Goal: Transaction & Acquisition: Purchase product/service

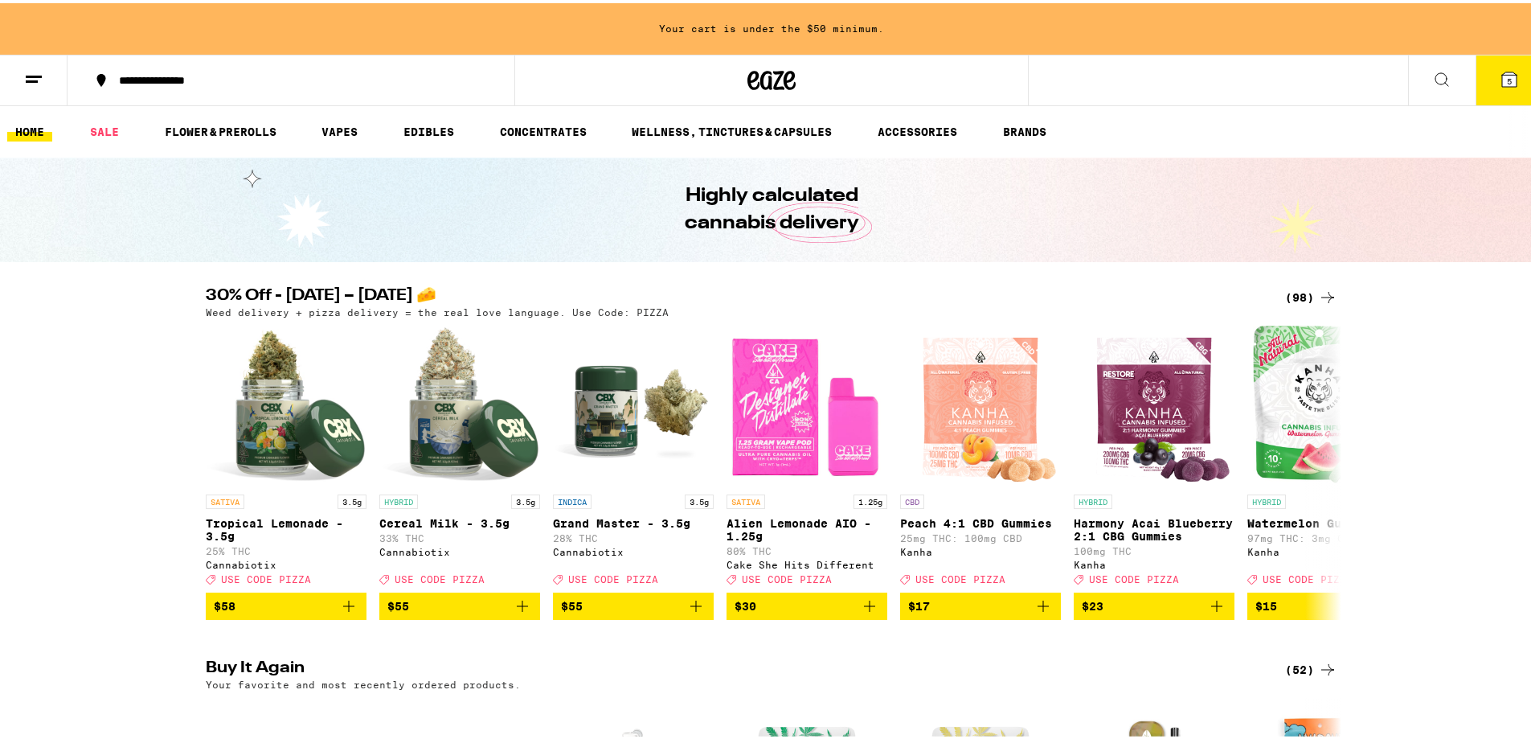
click at [35, 89] on button at bounding box center [34, 77] width 68 height 51
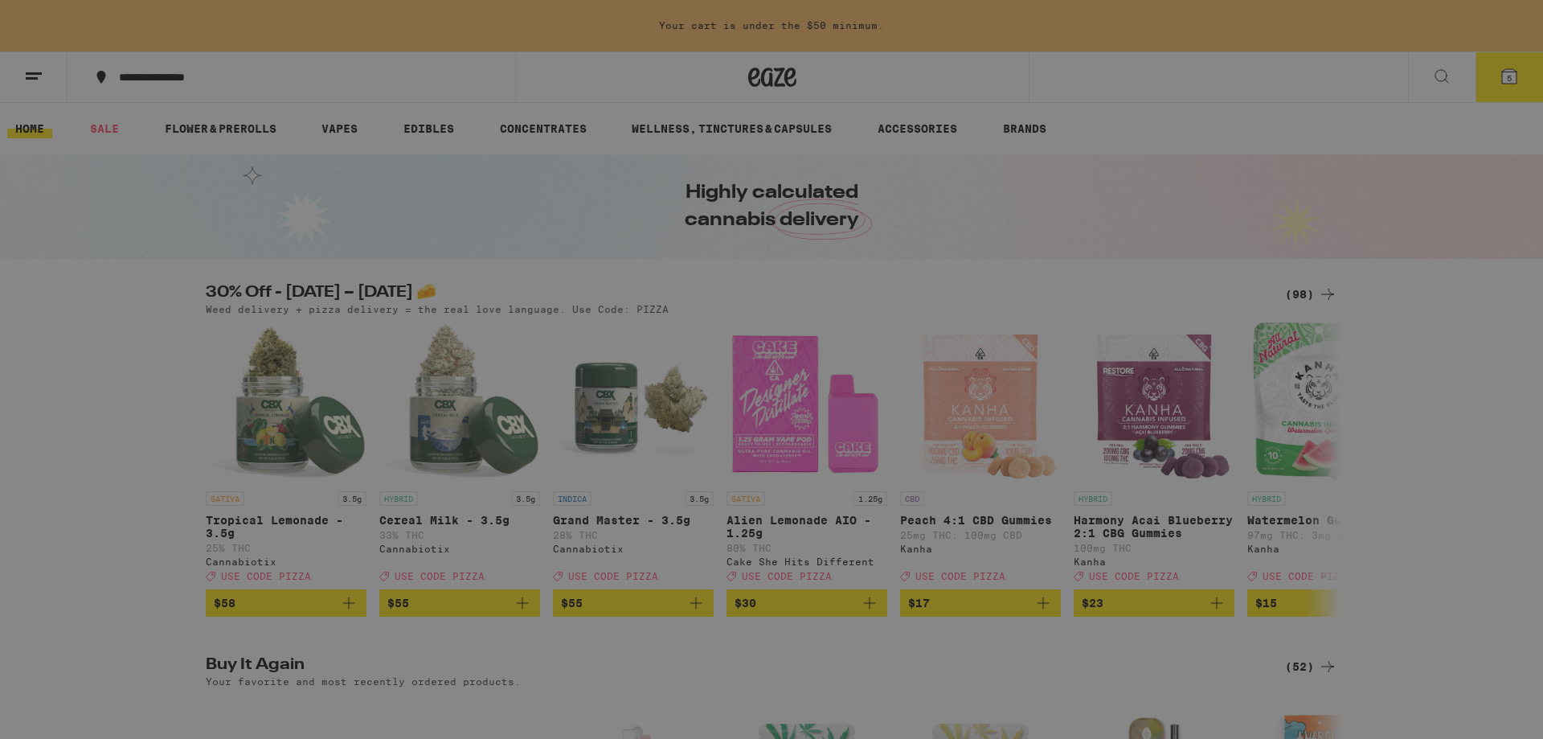
click at [134, 518] on link "Account" at bounding box center [223, 519] width 282 height 19
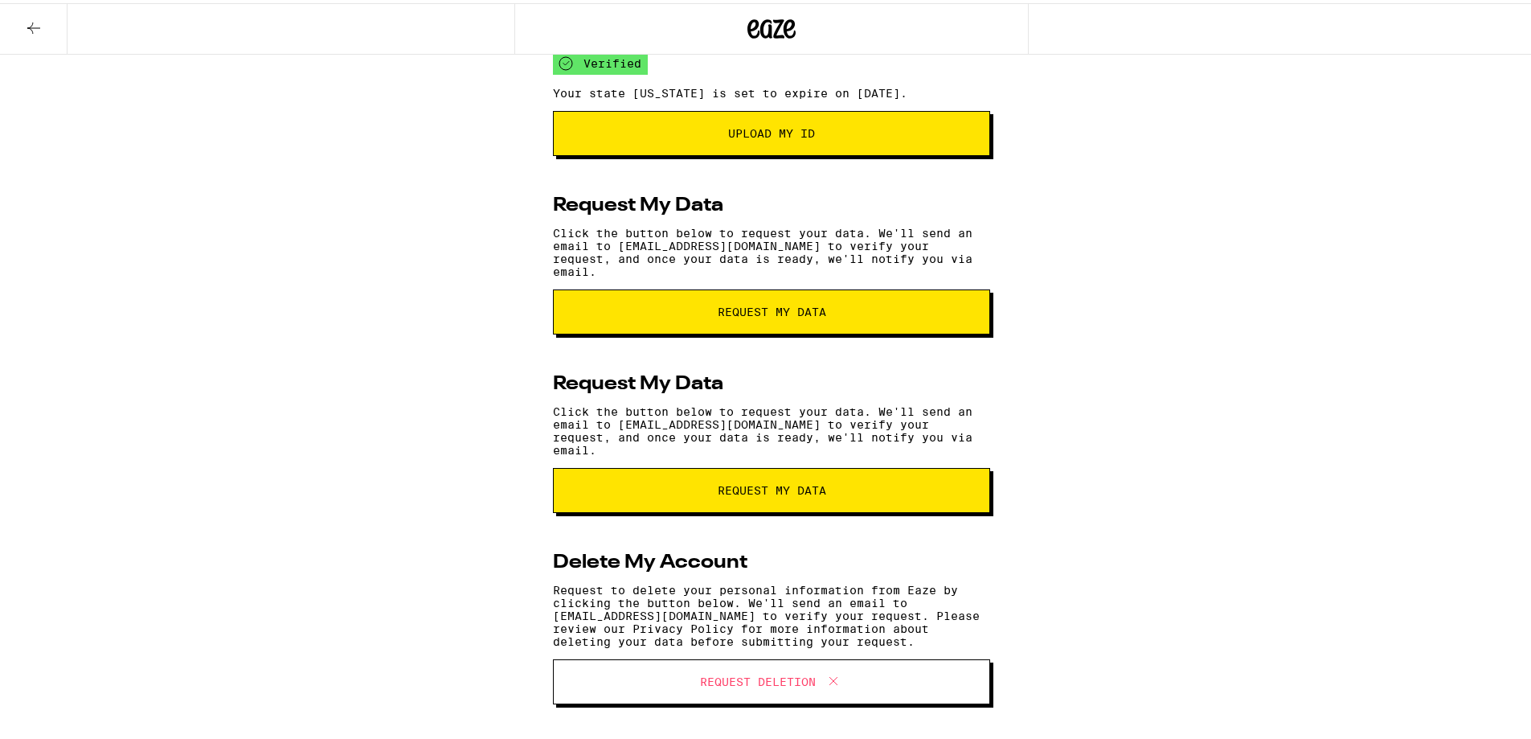
scroll to position [277, 0]
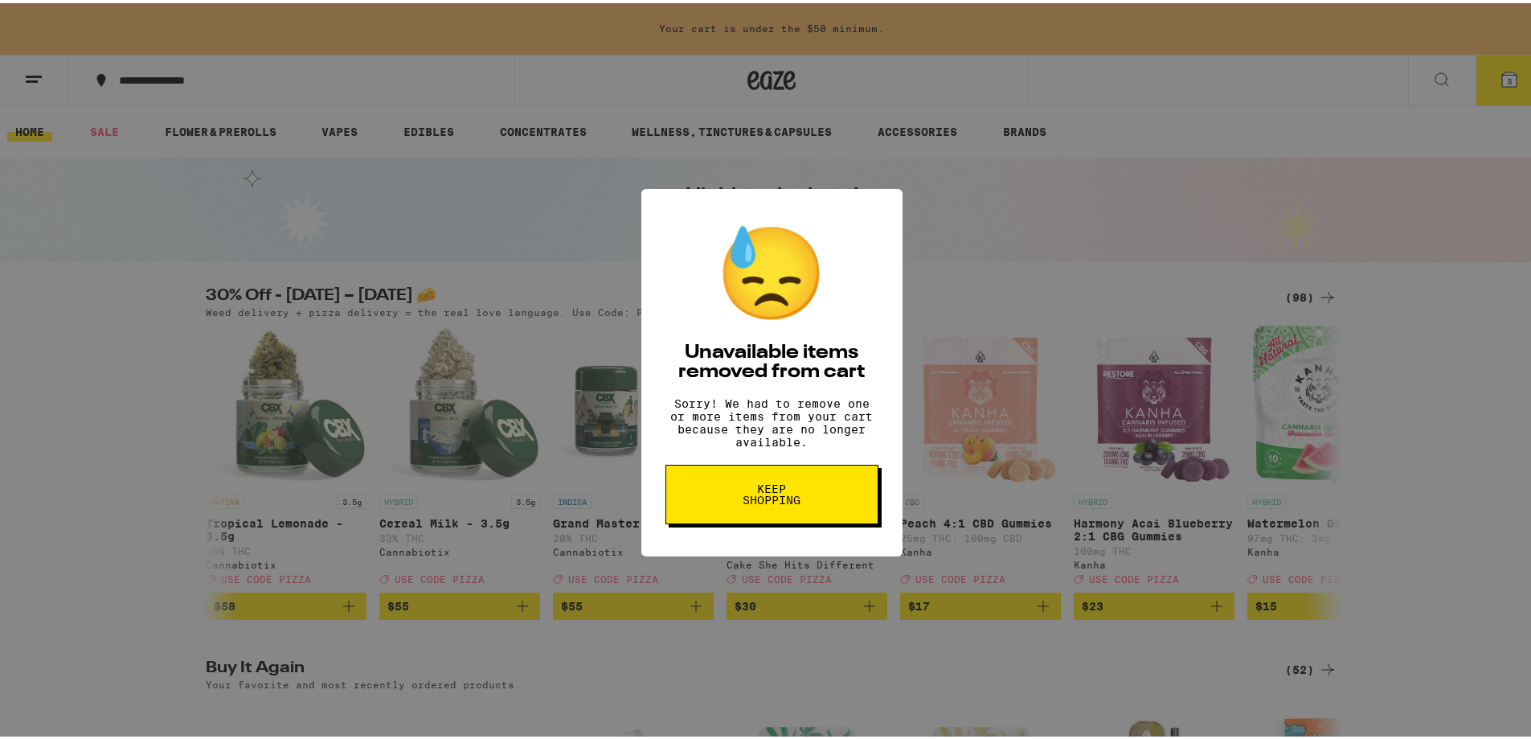
click at [945, 229] on div "😓 Unavailable items removed from cart Sorry! We had to remove one or more items…" at bounding box center [771, 369] width 1543 height 739
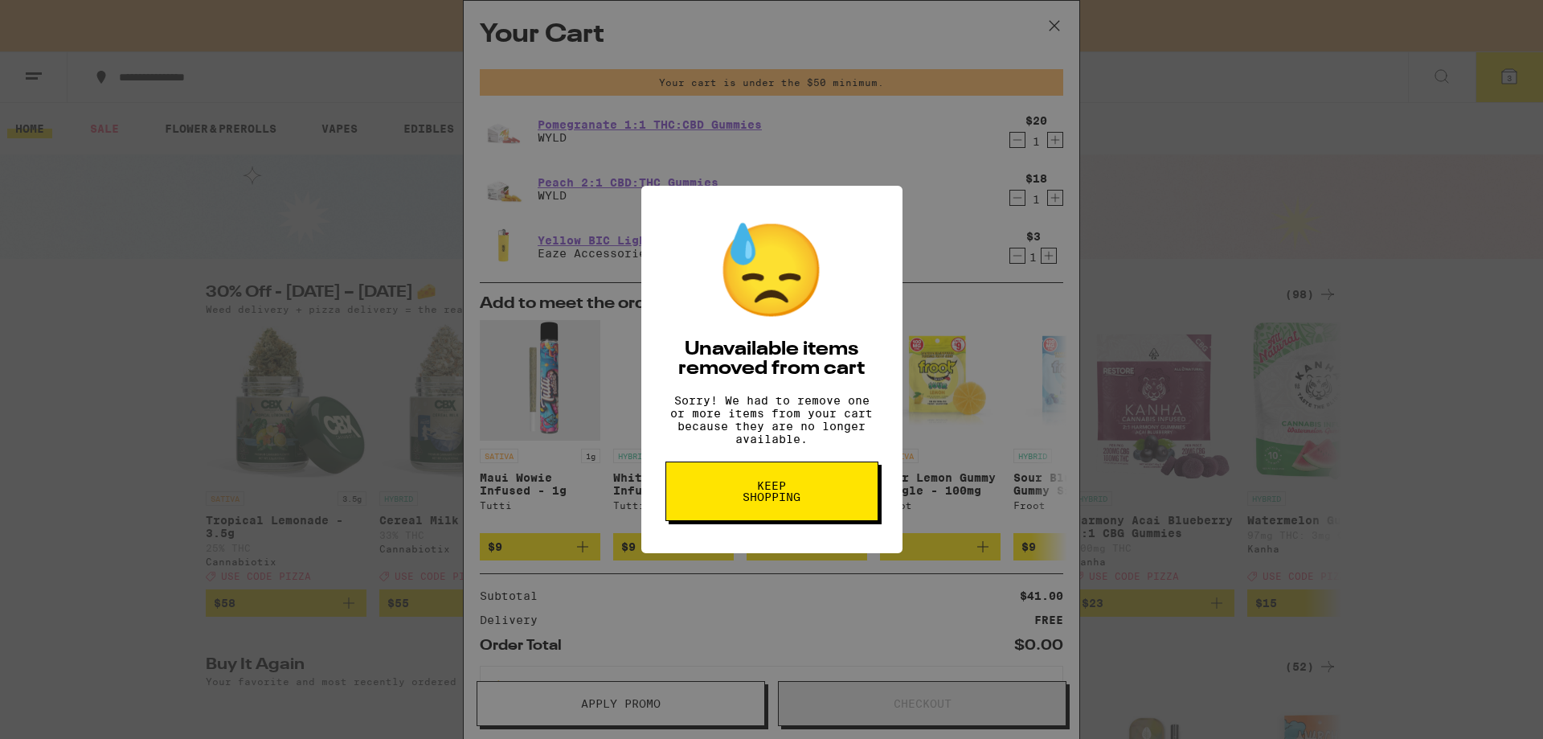
click at [970, 195] on div "😓 Unavailable items removed from cart Sorry! We had to remove one or more items…" at bounding box center [771, 369] width 1543 height 739
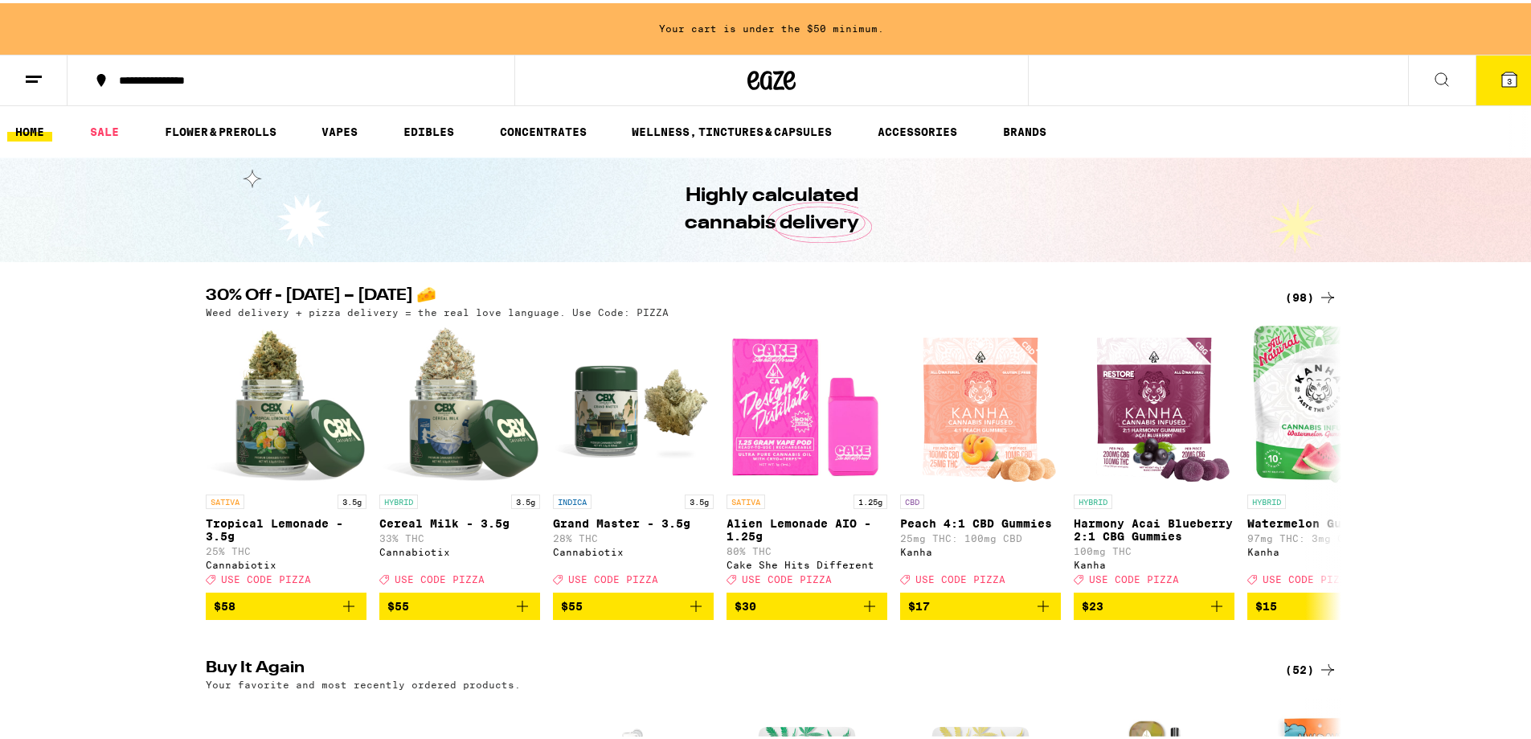
click at [1502, 80] on icon at bounding box center [1509, 76] width 14 height 14
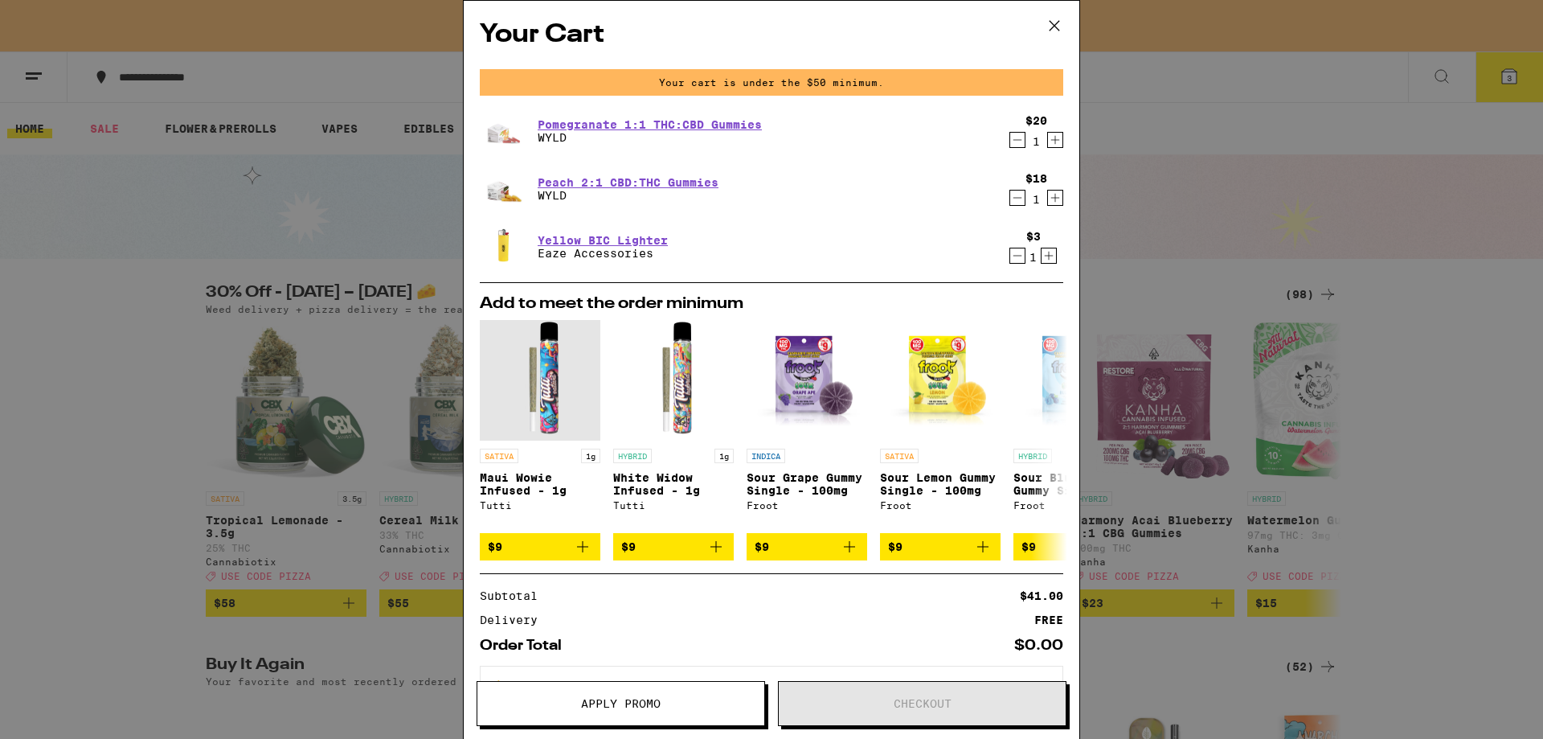
click at [1026, 140] on div "1" at bounding box center [1037, 141] width 22 height 13
click at [1014, 140] on icon "Decrement" at bounding box center [1018, 140] width 9 height 0
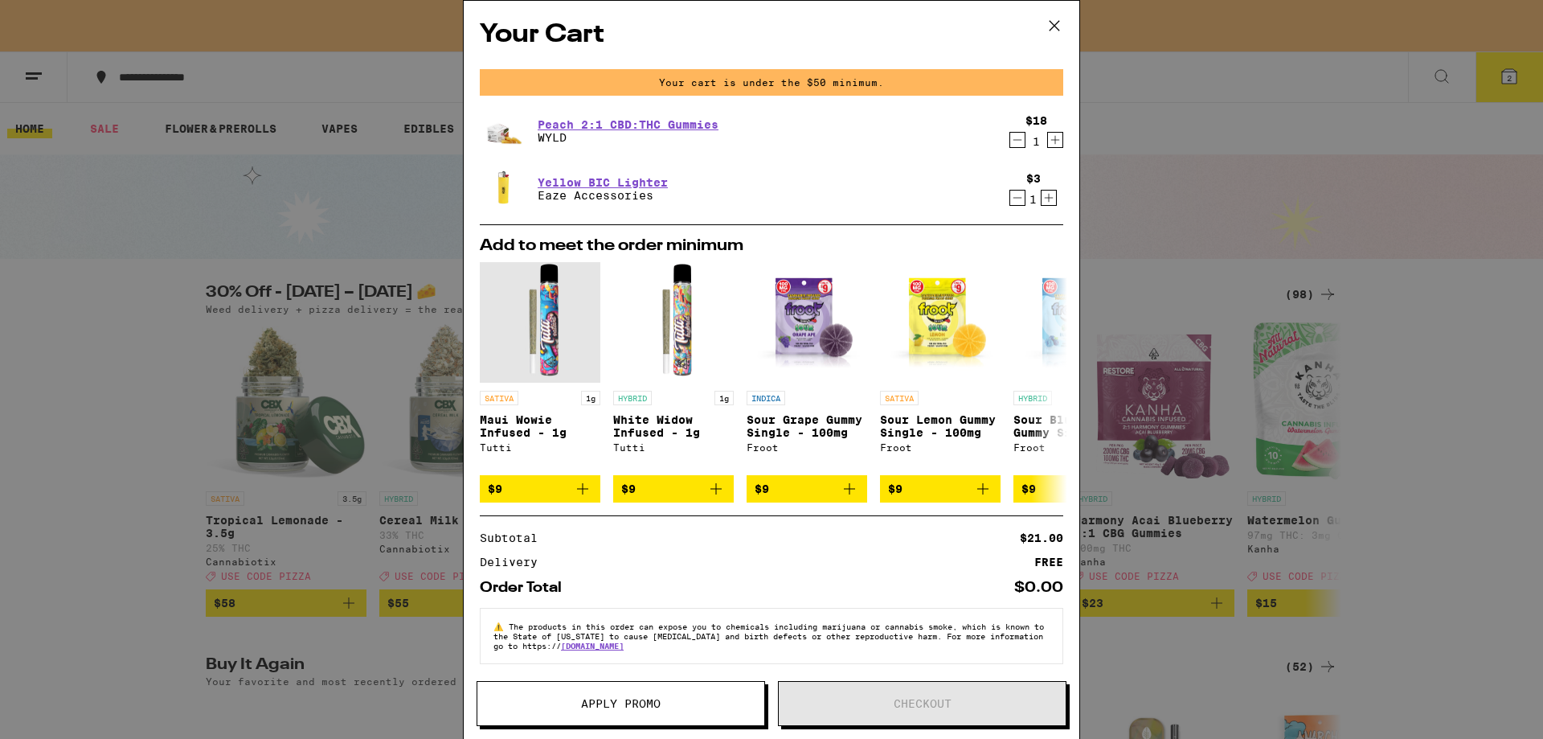
click at [1011, 148] on icon "Decrement" at bounding box center [1018, 139] width 14 height 19
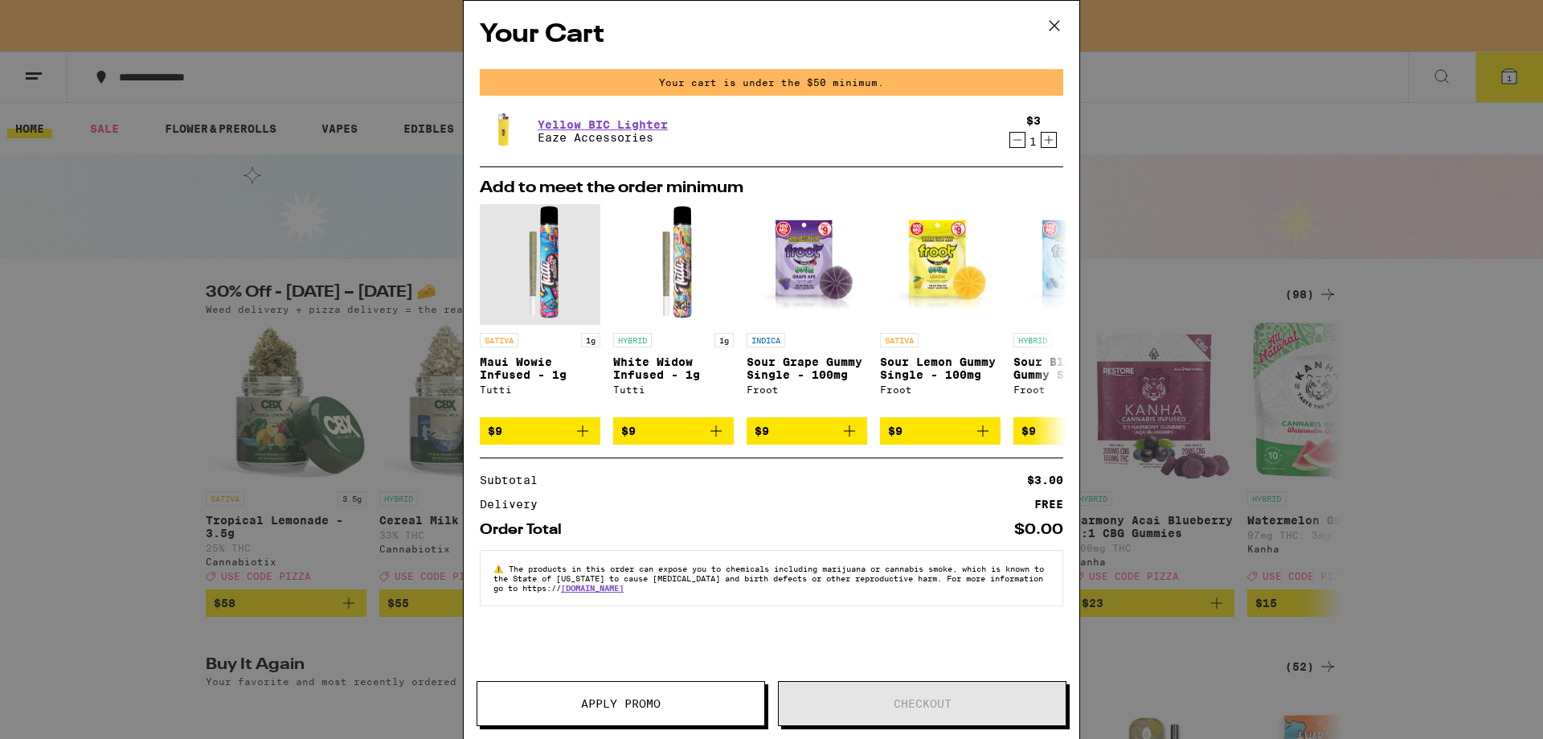
click at [1015, 141] on icon "Decrement" at bounding box center [1018, 139] width 14 height 19
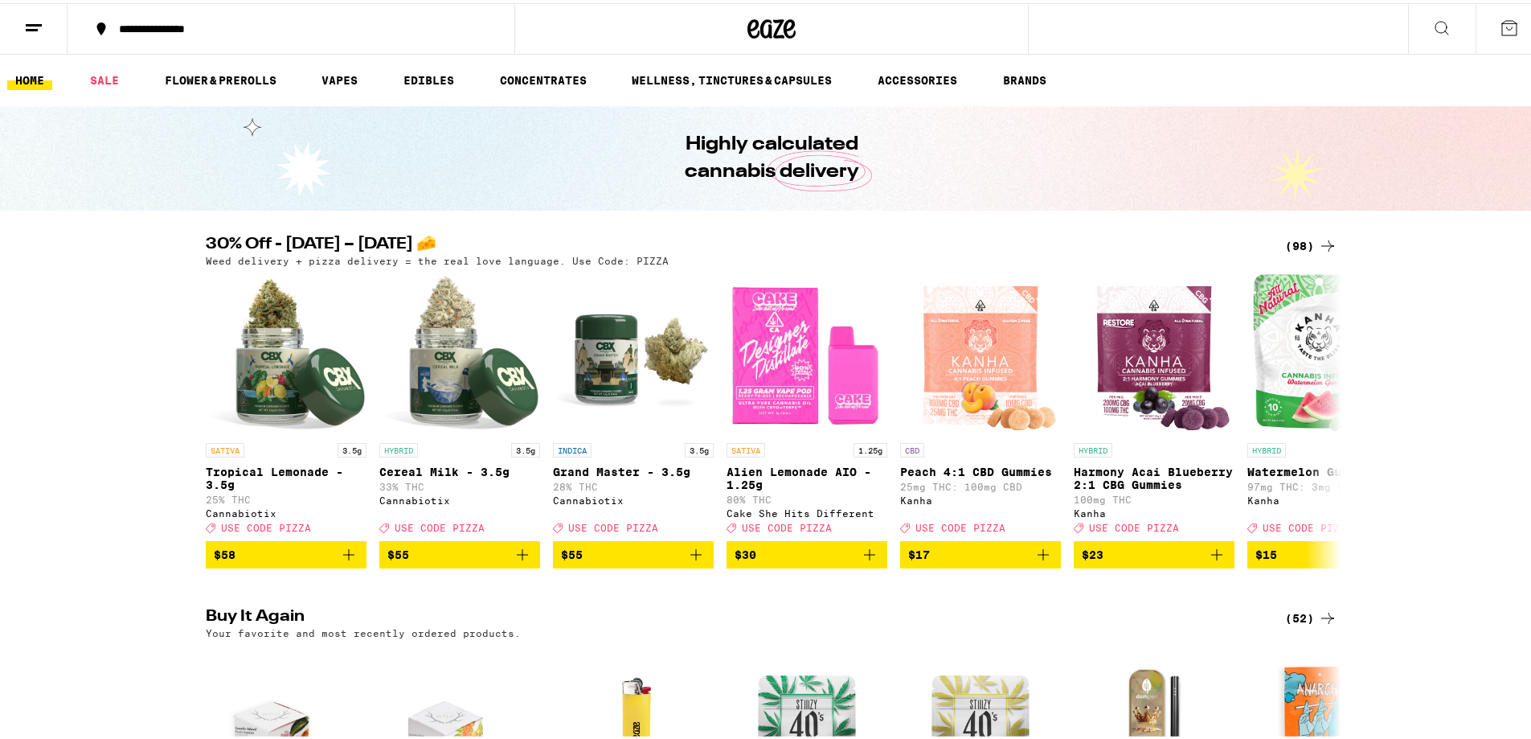
click at [1300, 244] on div "(98)" at bounding box center [1311, 242] width 52 height 19
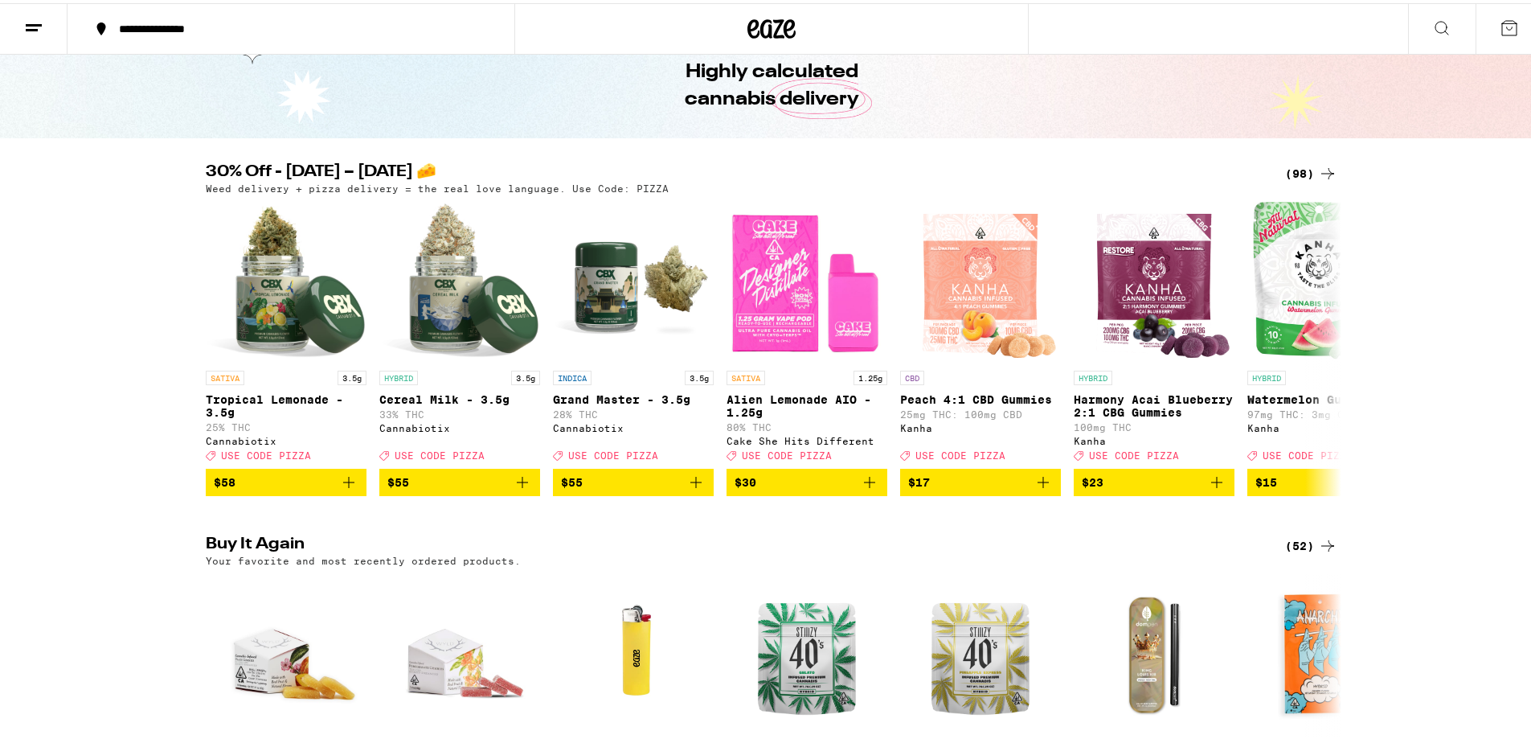
scroll to position [80, 0]
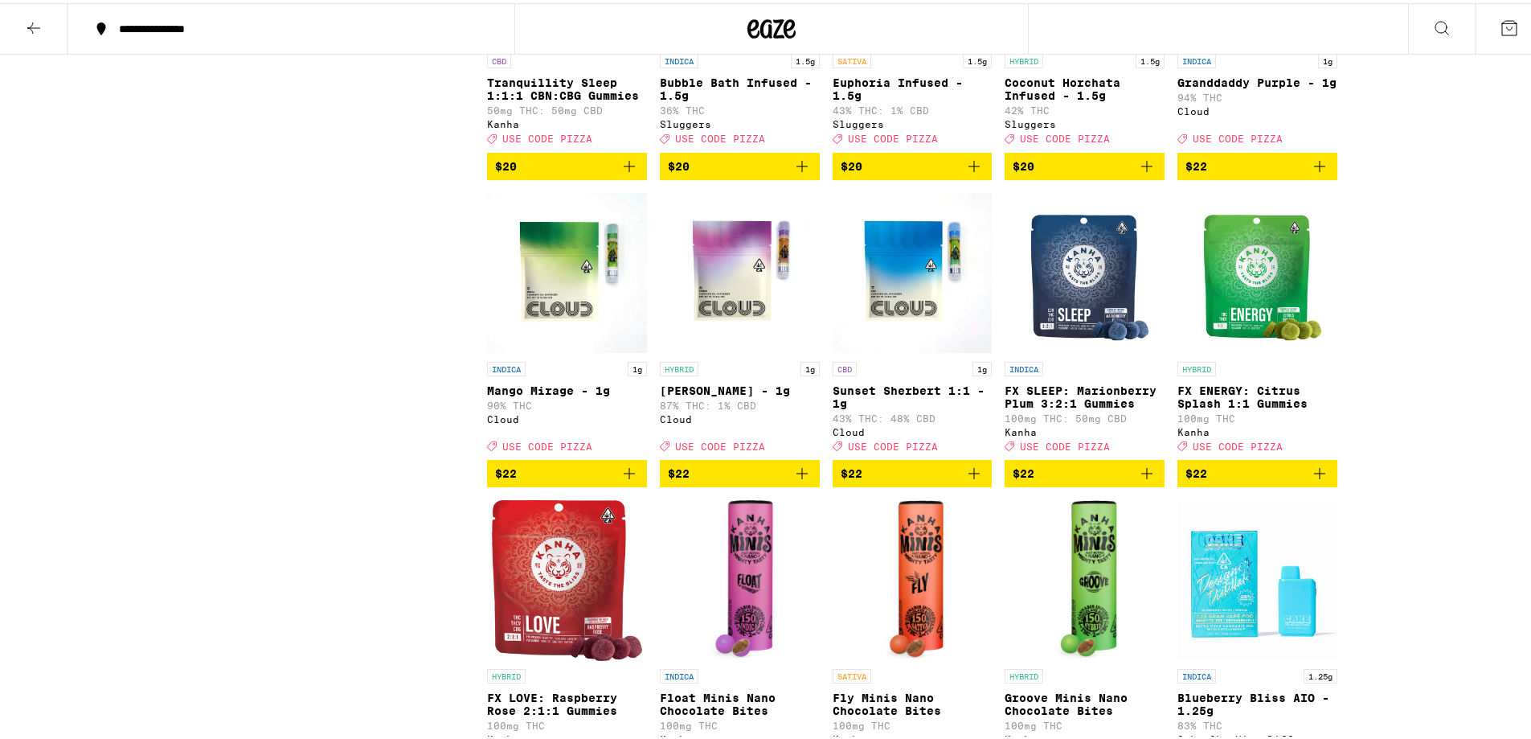
scroll to position [3135, 0]
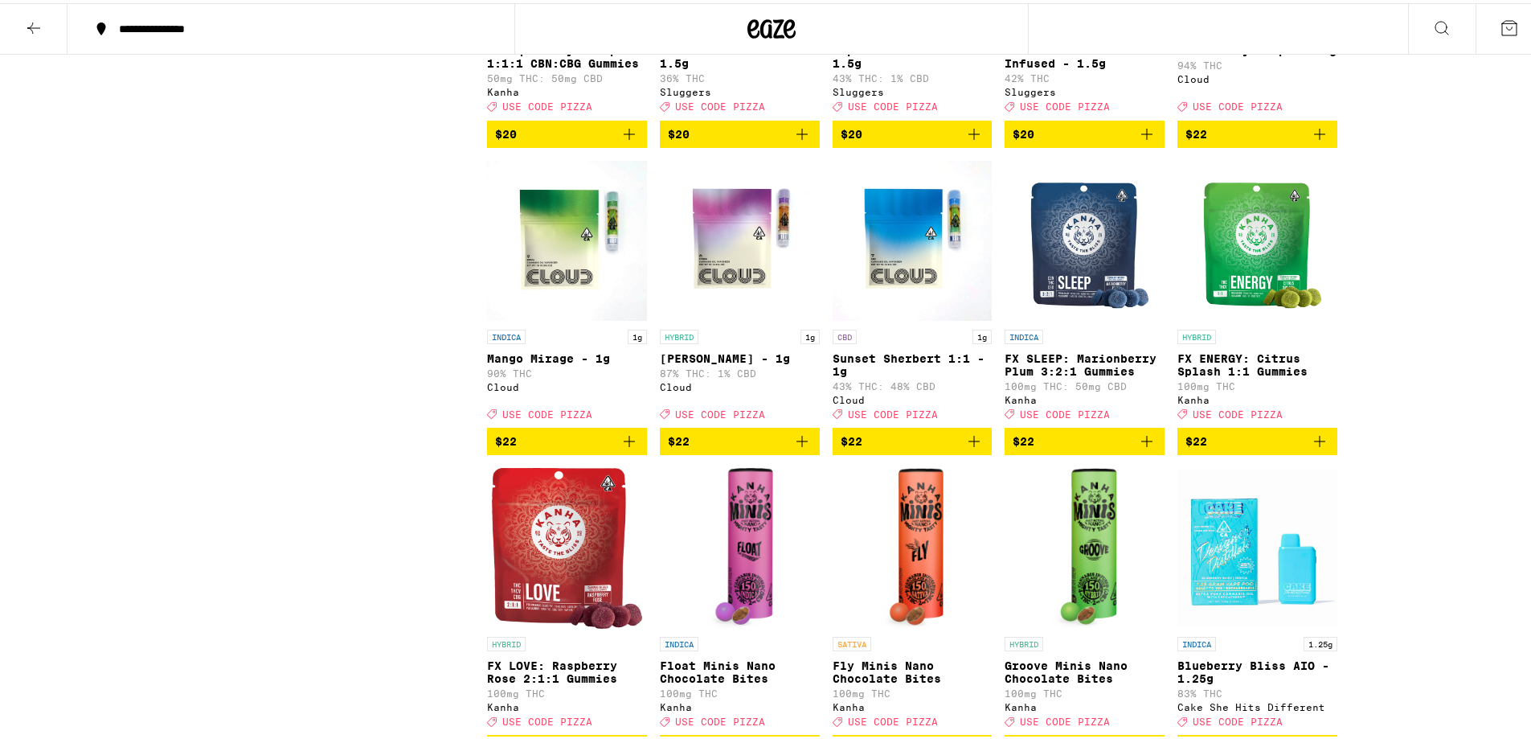
click at [892, 318] on img "Open page for Sunset Sherbert 1:1 - 1g from Cloud" at bounding box center [913, 238] width 160 height 161
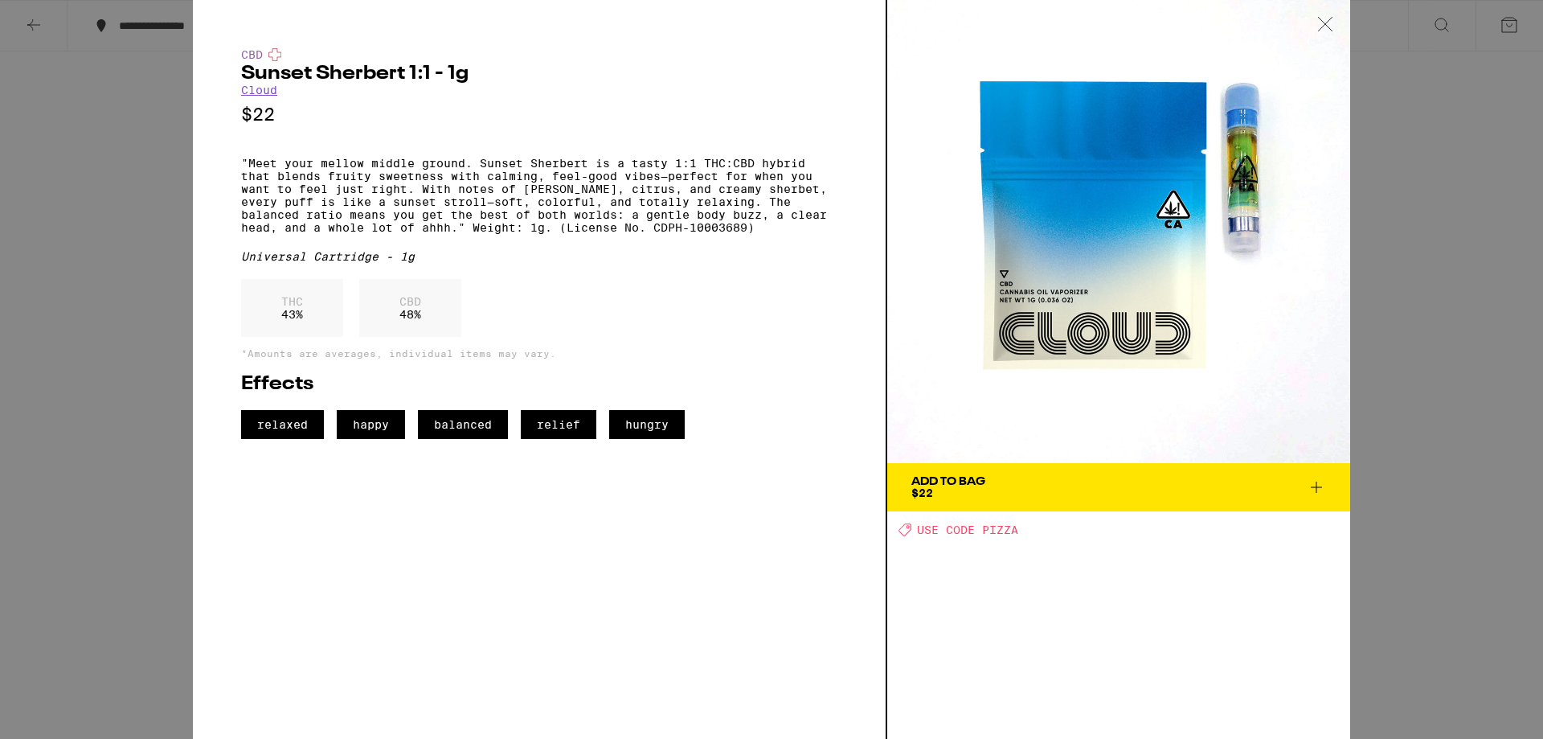
click at [55, 329] on div "CBD Sunset Sherbert 1:1 - 1g Cloud $22 "Meet your mellow middle ground. Sunset …" at bounding box center [771, 369] width 1543 height 739
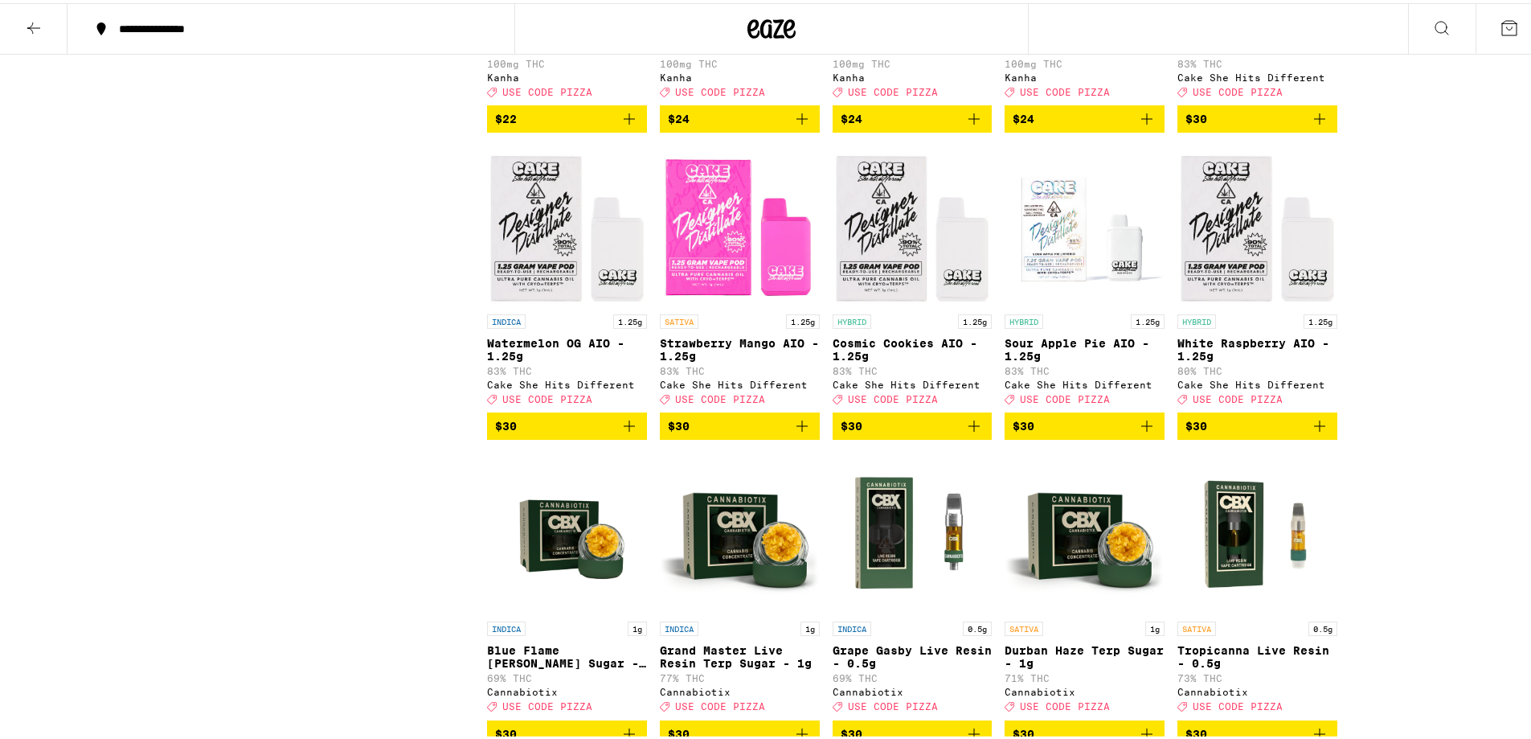
scroll to position [3859, 0]
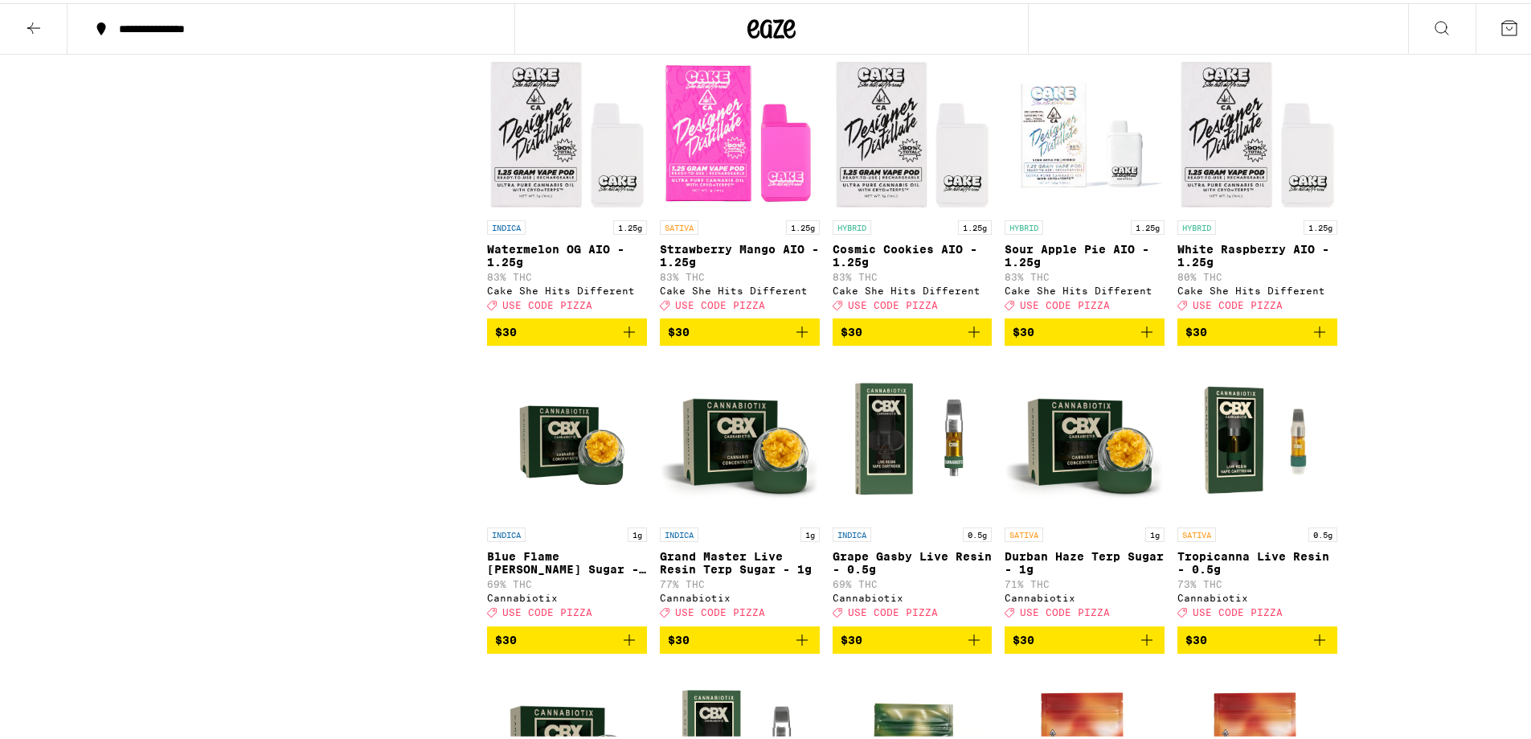
click at [802, 338] on icon "Add to bag" at bounding box center [802, 328] width 19 height 19
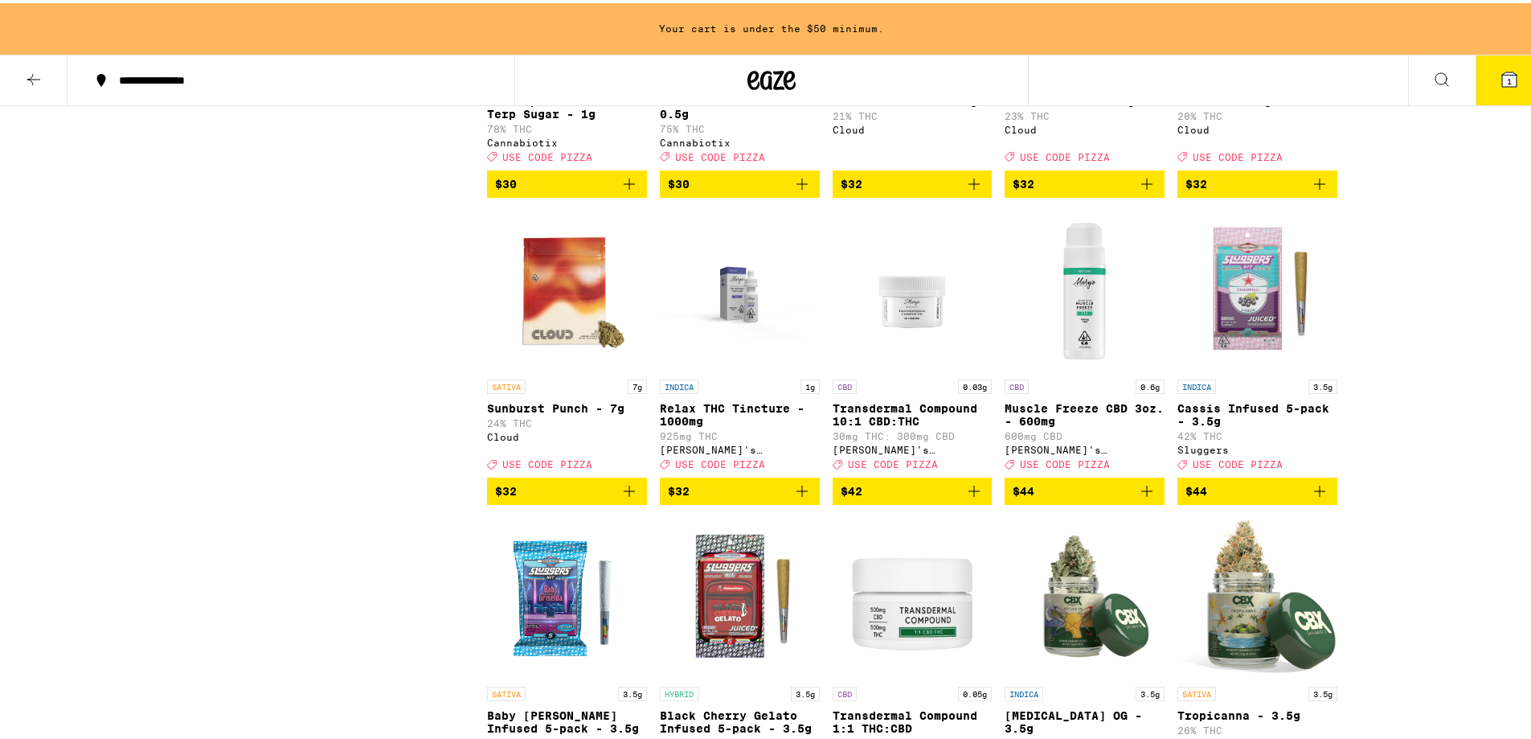
scroll to position [4634, 0]
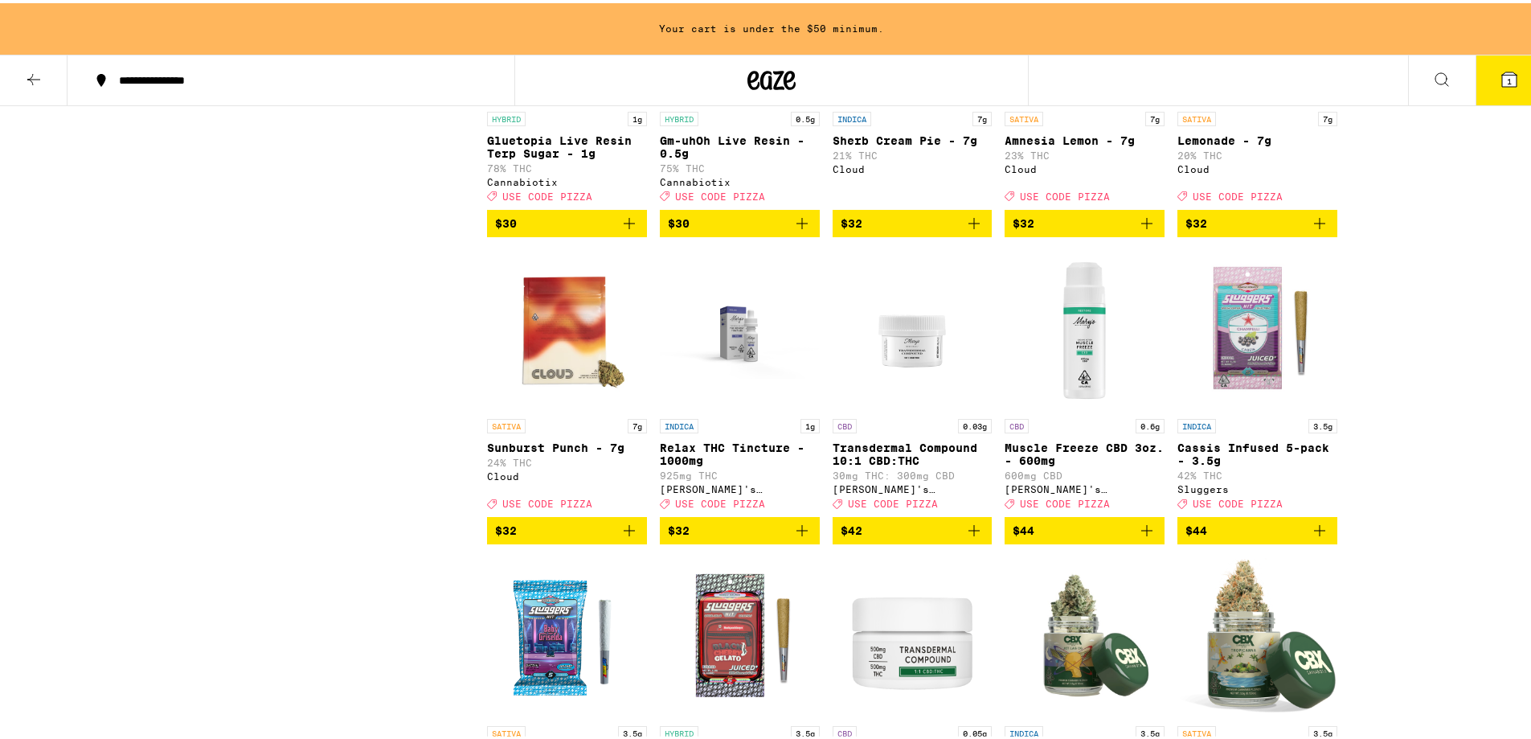
click at [976, 230] on icon "Add to bag" at bounding box center [974, 220] width 19 height 19
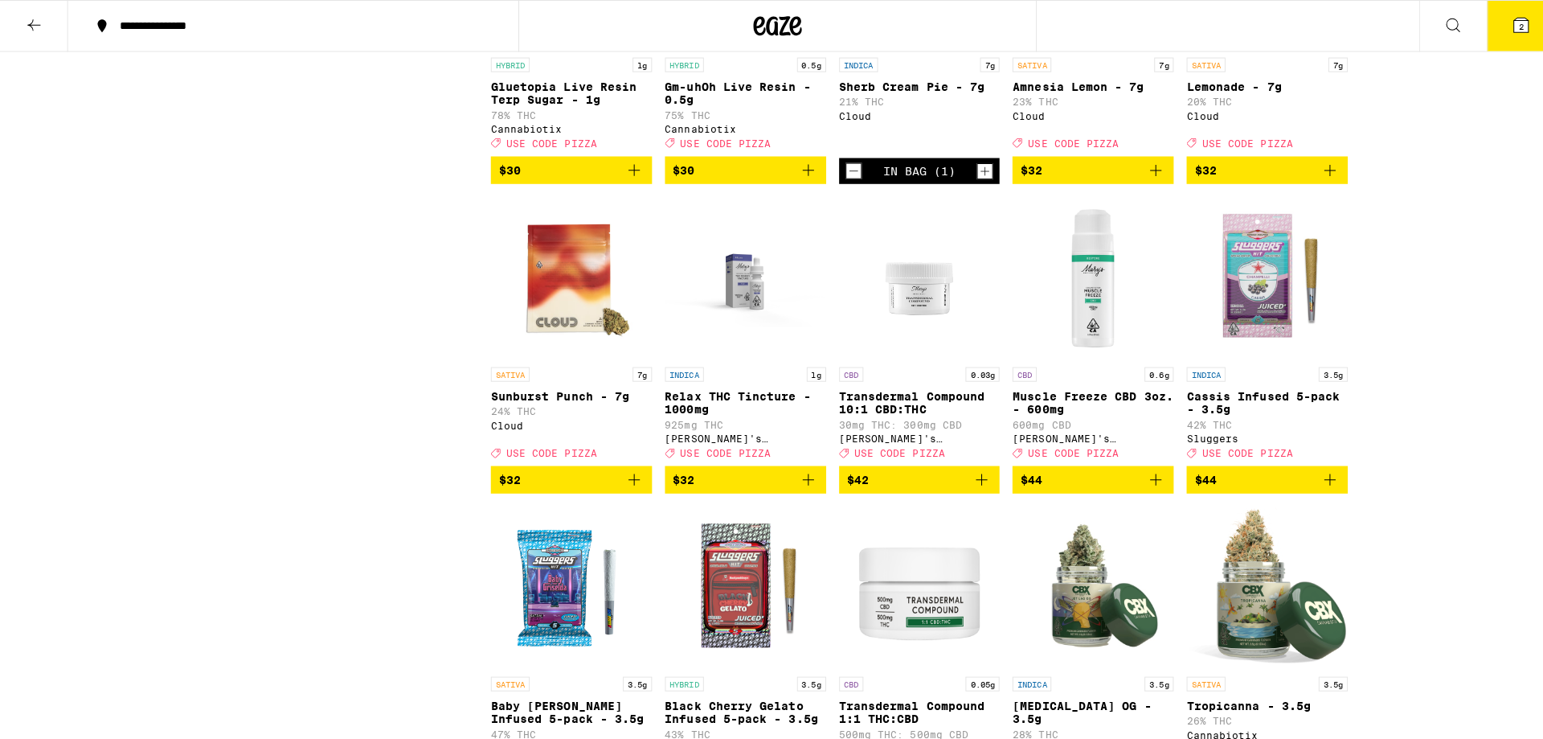
scroll to position [4582, 0]
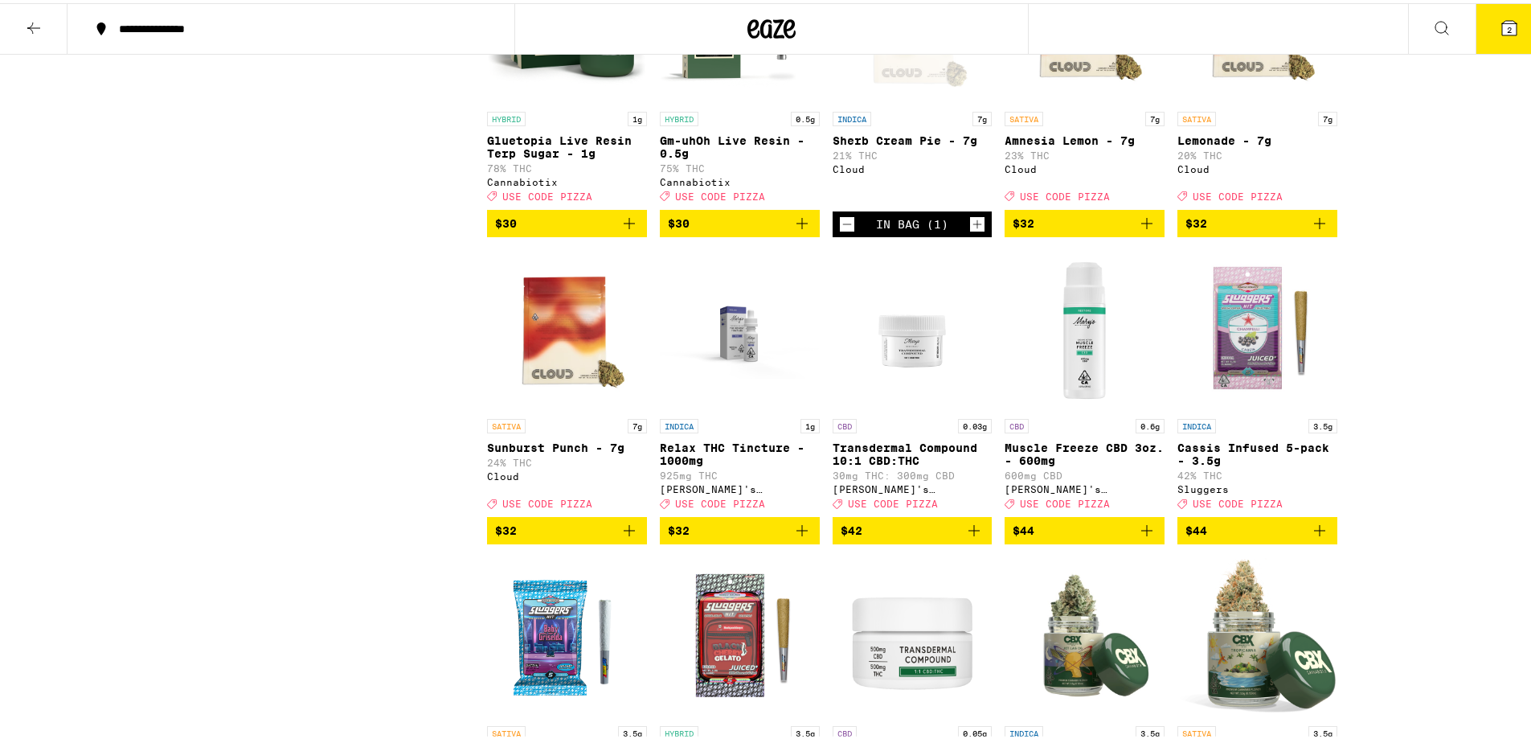
click at [1500, 21] on icon at bounding box center [1509, 24] width 19 height 19
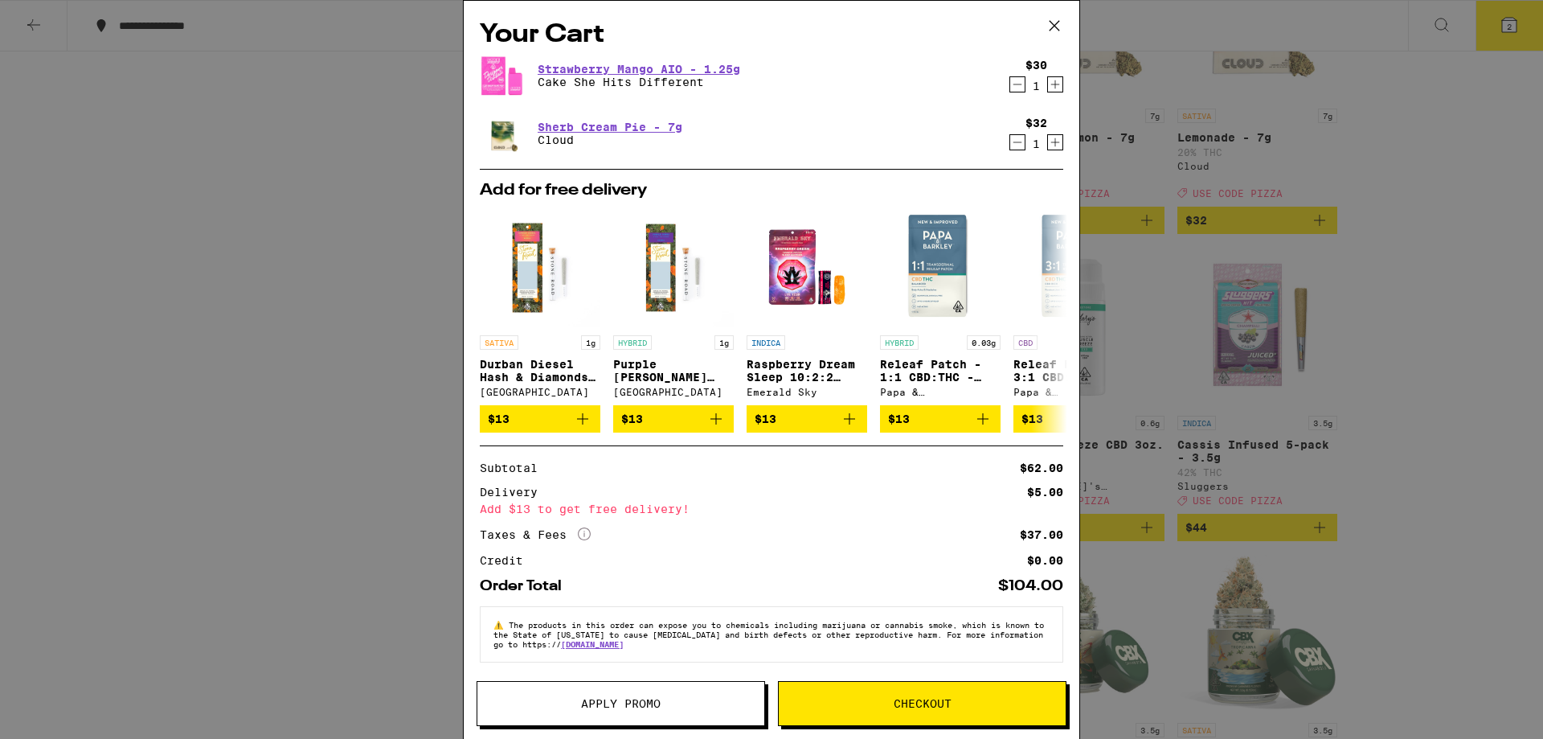
click at [1014, 142] on icon "Decrement" at bounding box center [1018, 142] width 9 height 0
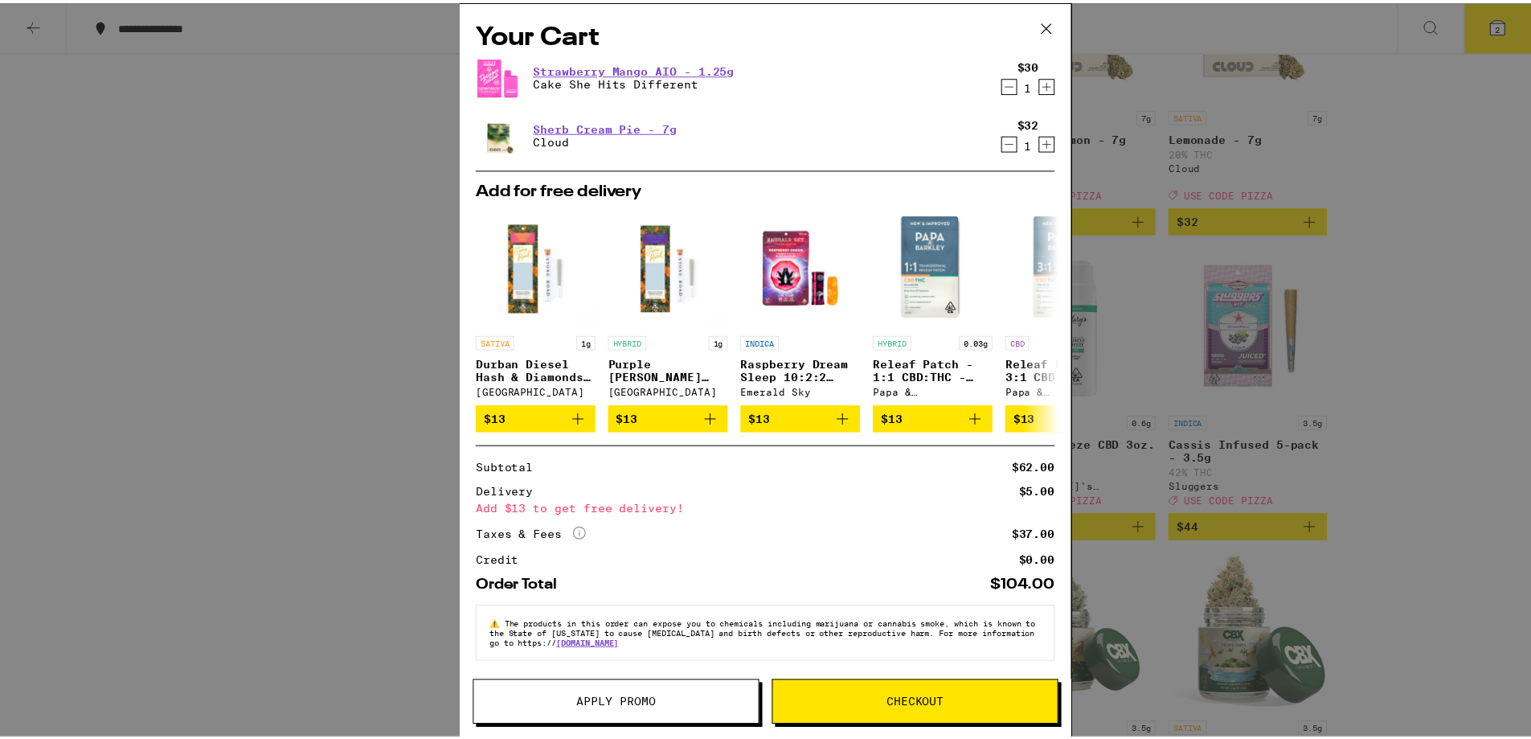
scroll to position [4634, 0]
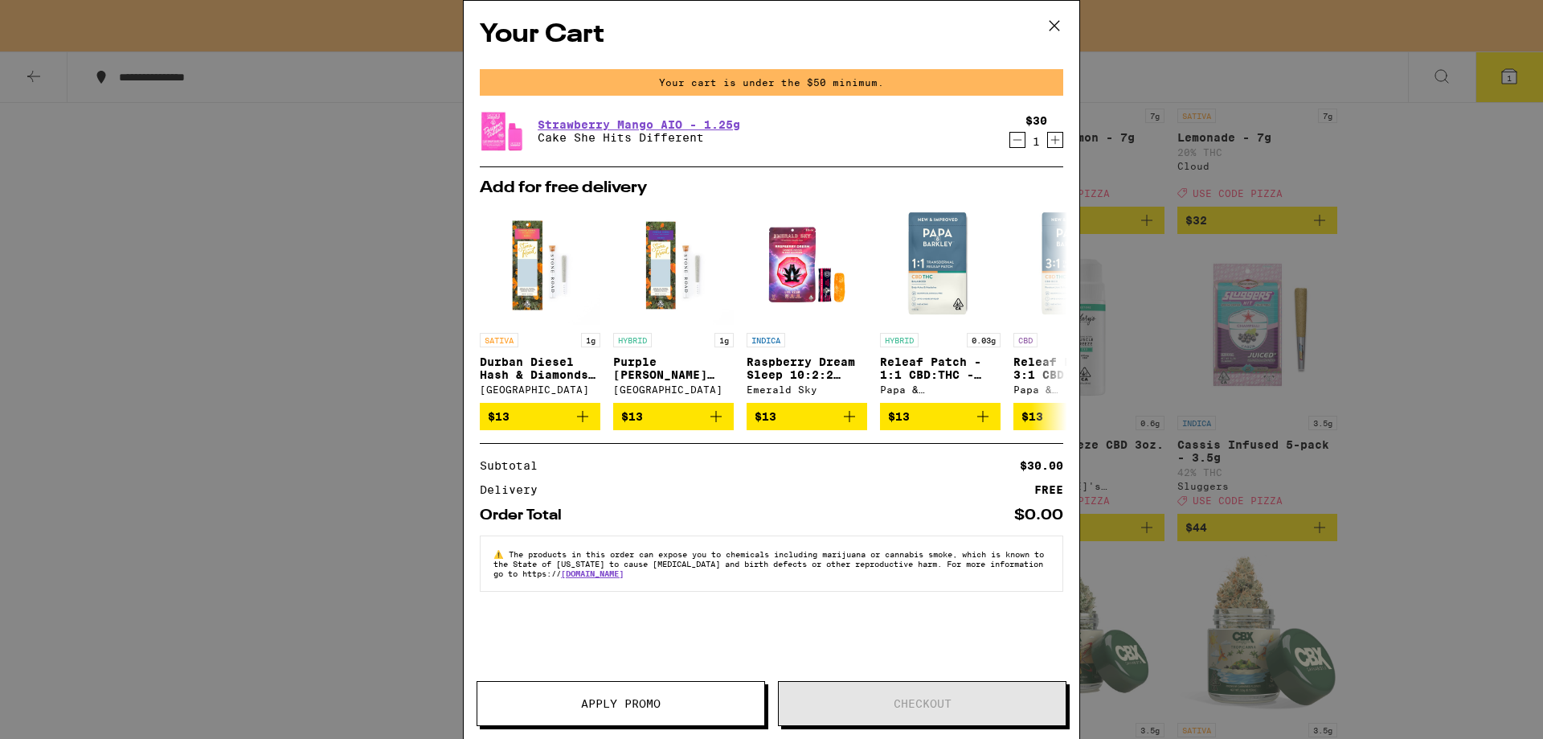
click at [1411, 223] on div "Your Cart Your cart is under the $50 minimum. Strawberry Mango AIO - 1.25g Cake…" at bounding box center [771, 369] width 1543 height 739
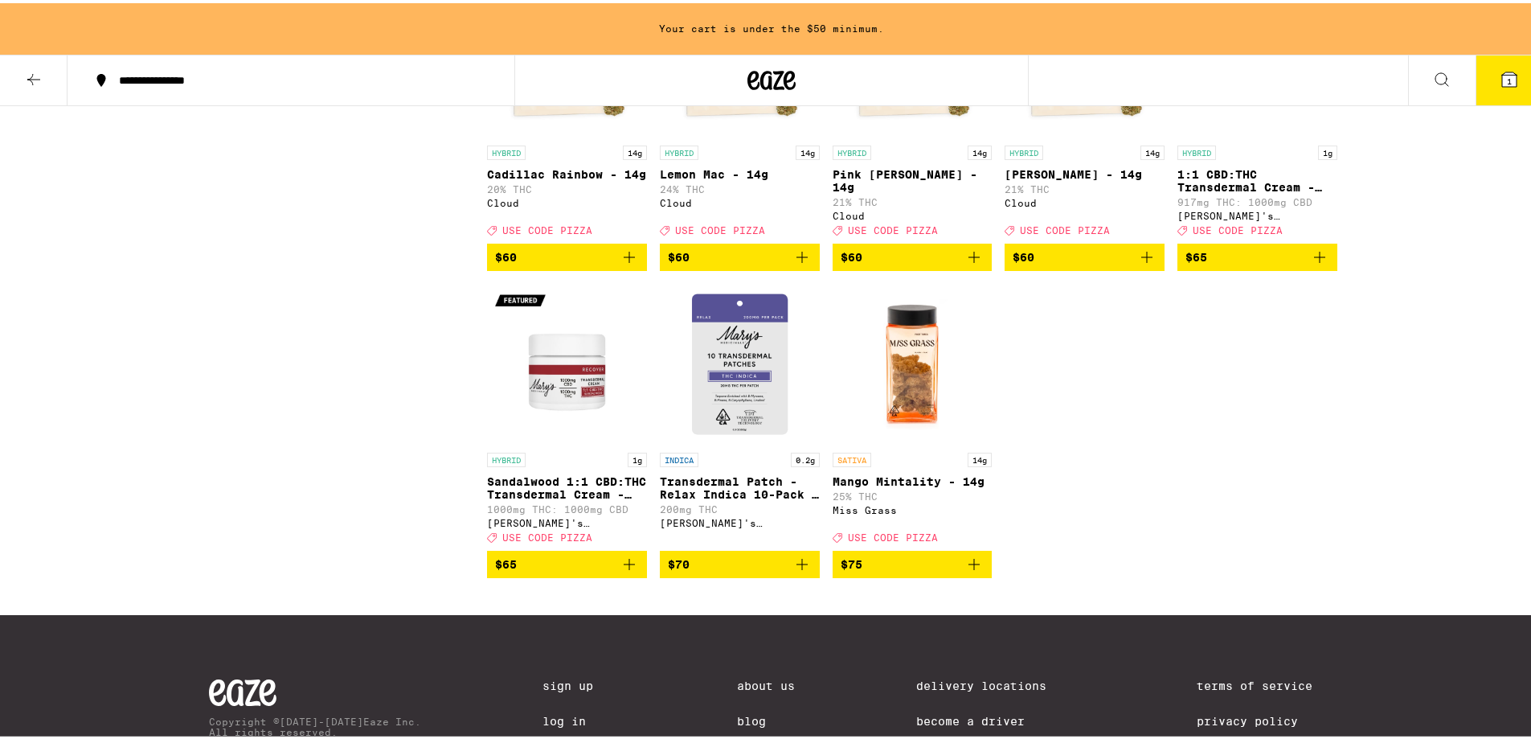
scroll to position [5840, 0]
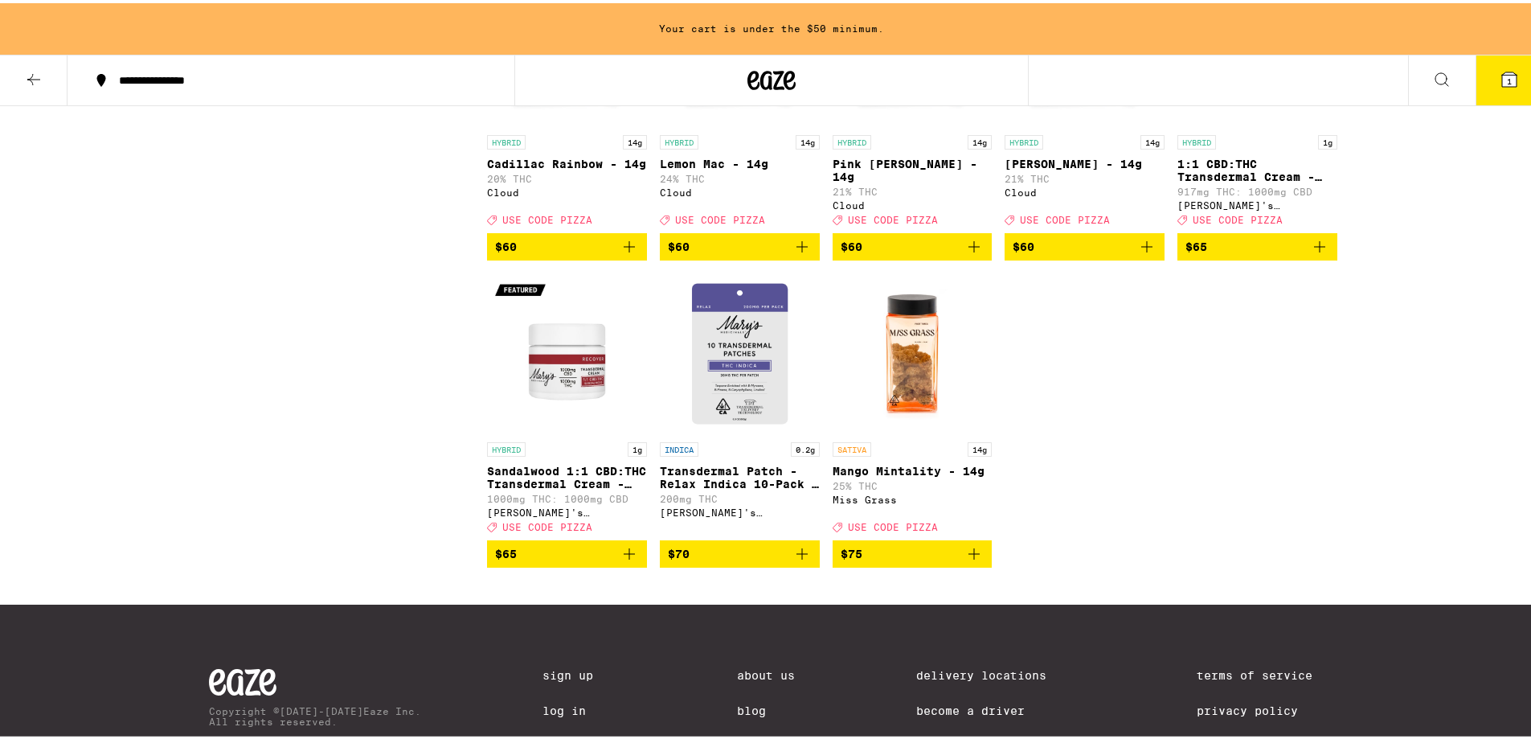
click at [965, 253] on icon "Add to bag" at bounding box center [974, 243] width 19 height 19
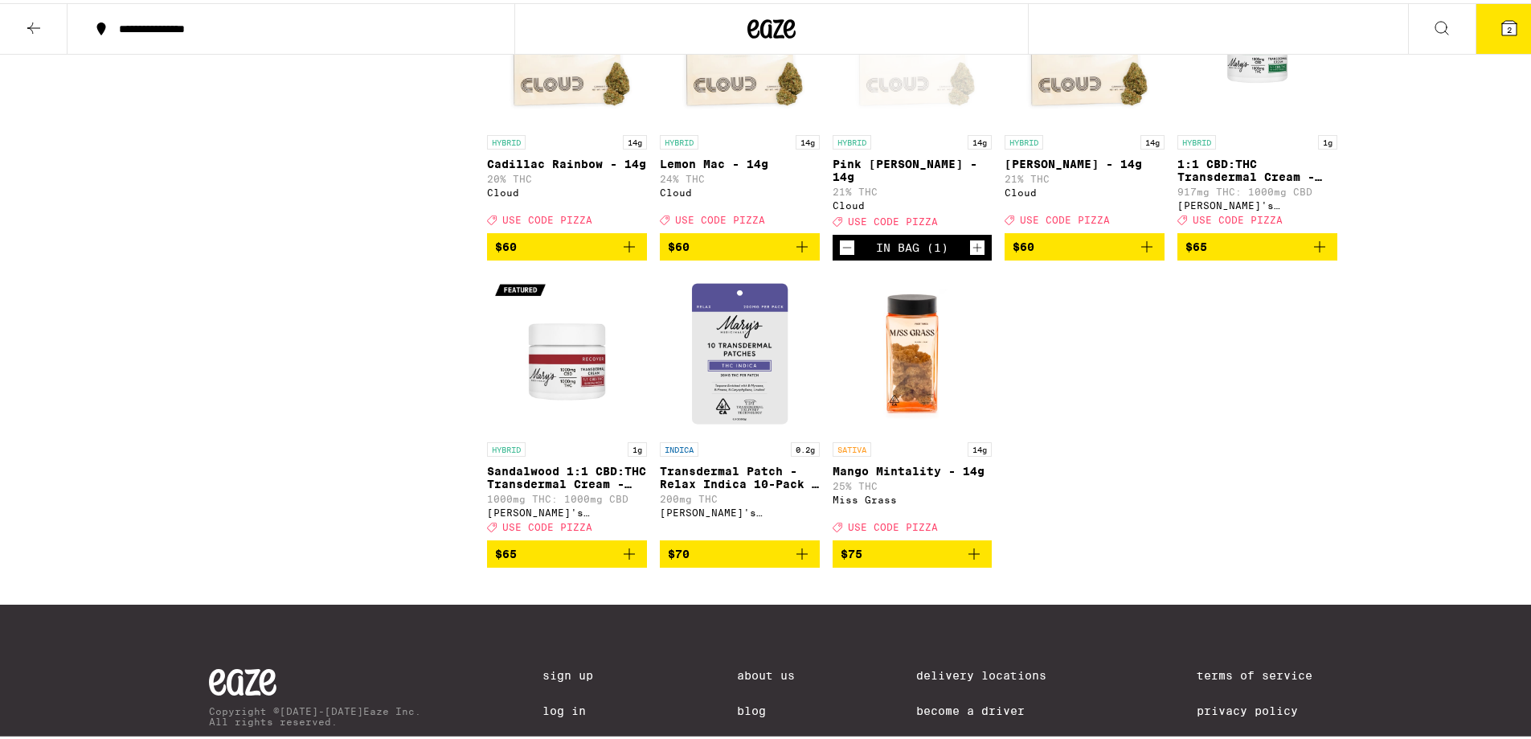
click at [1476, 32] on button "2" at bounding box center [1510, 26] width 68 height 50
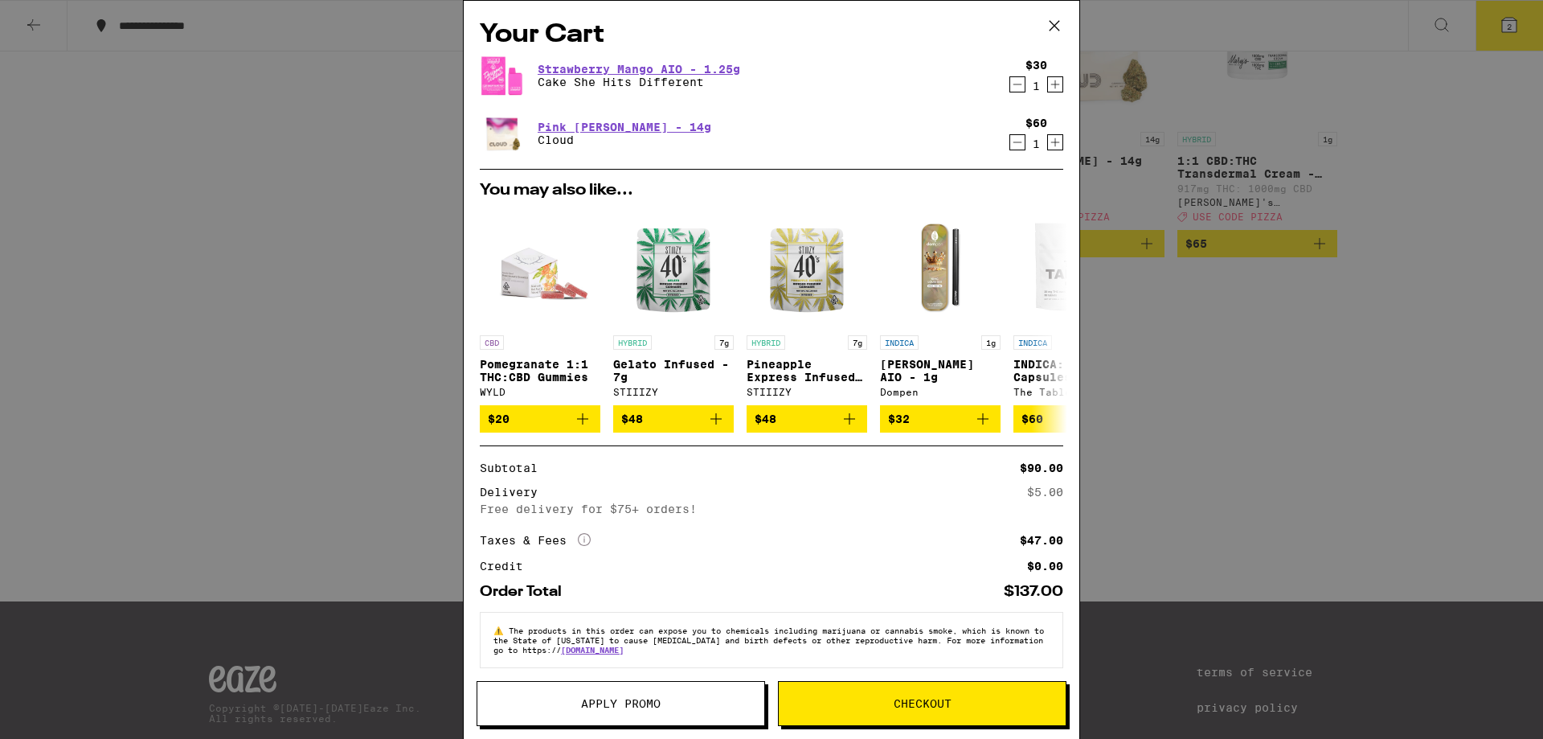
click at [626, 703] on span "Apply Promo" at bounding box center [621, 703] width 80 height 11
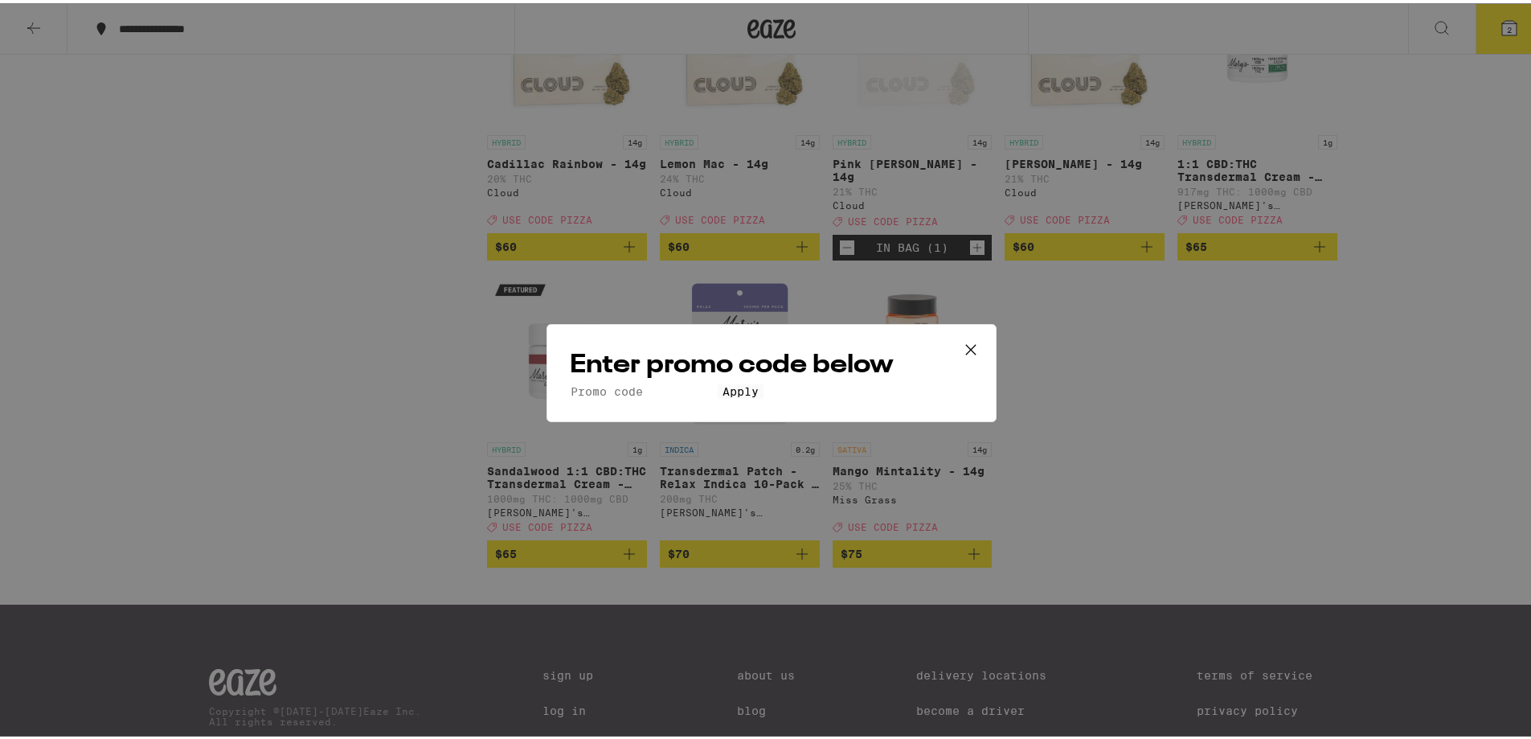
click at [688, 381] on input "Promo Code" at bounding box center [644, 388] width 148 height 14
type input "PIZZA"
click at [756, 419] on div "Enter promo code below Promo Code PIZZA Apply" at bounding box center [772, 370] width 450 height 98
click at [758, 396] on button "Apply" at bounding box center [741, 388] width 46 height 14
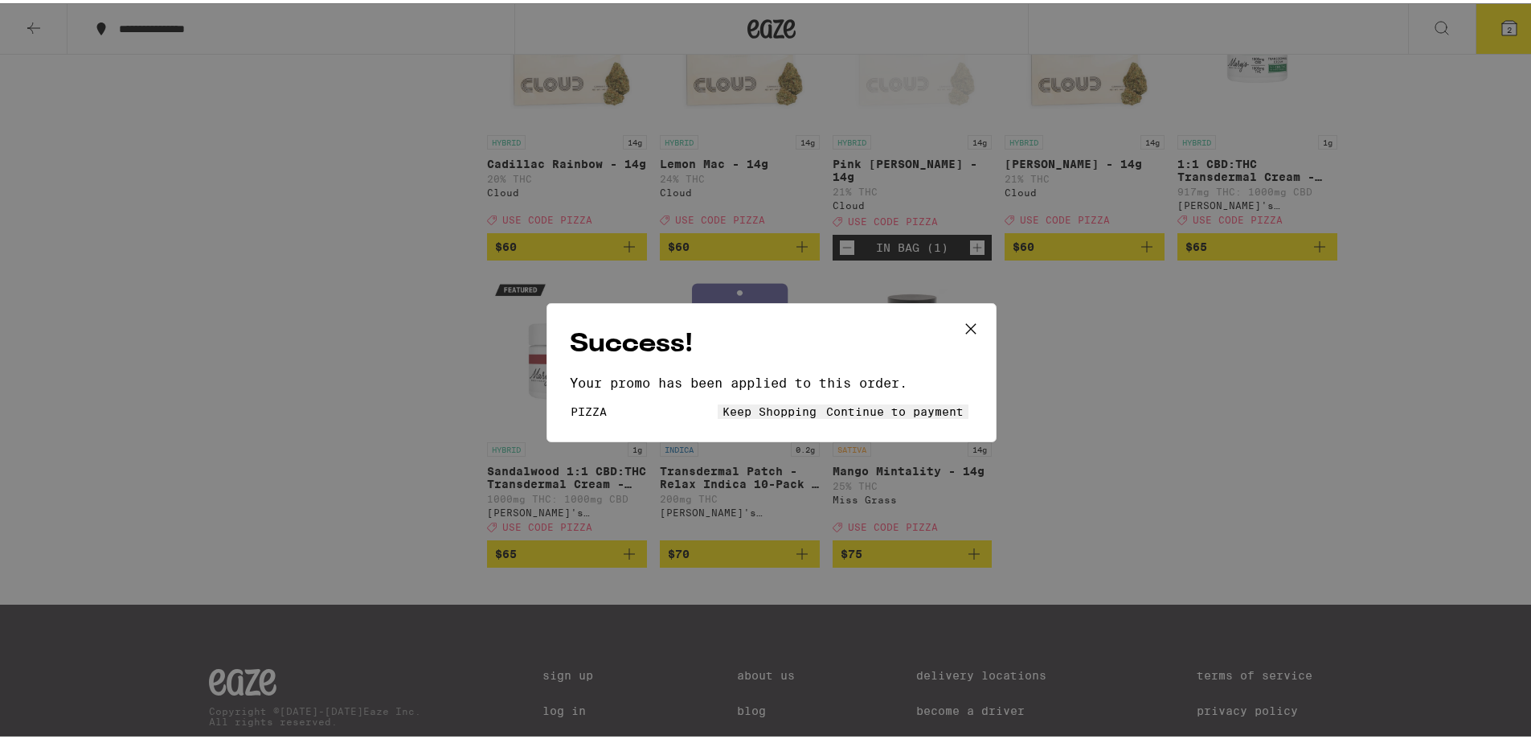
click at [835, 415] on span "Continue to payment" at bounding box center [894, 408] width 137 height 13
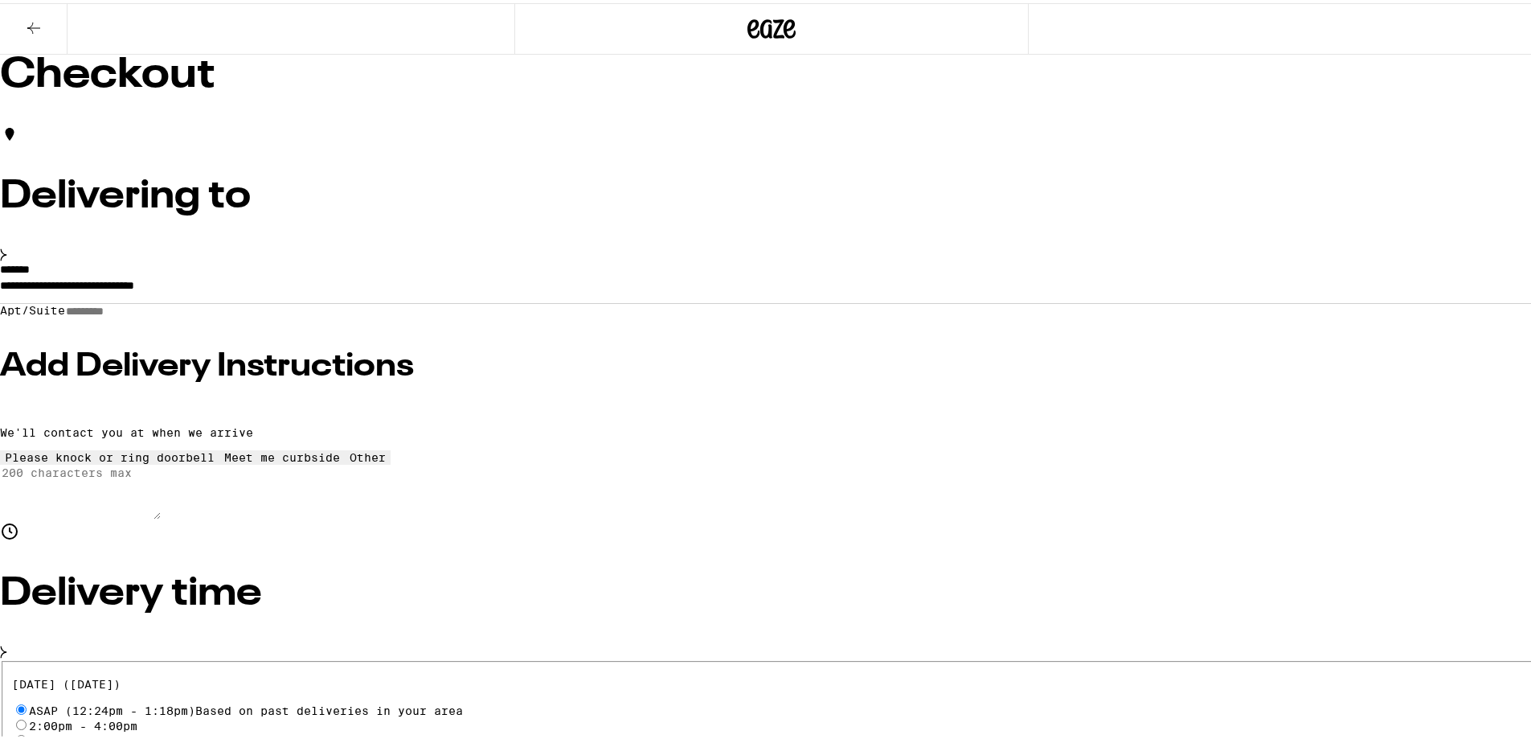
click at [423, 379] on h3 "Add Delivery Instructions" at bounding box center [771, 363] width 1543 height 32
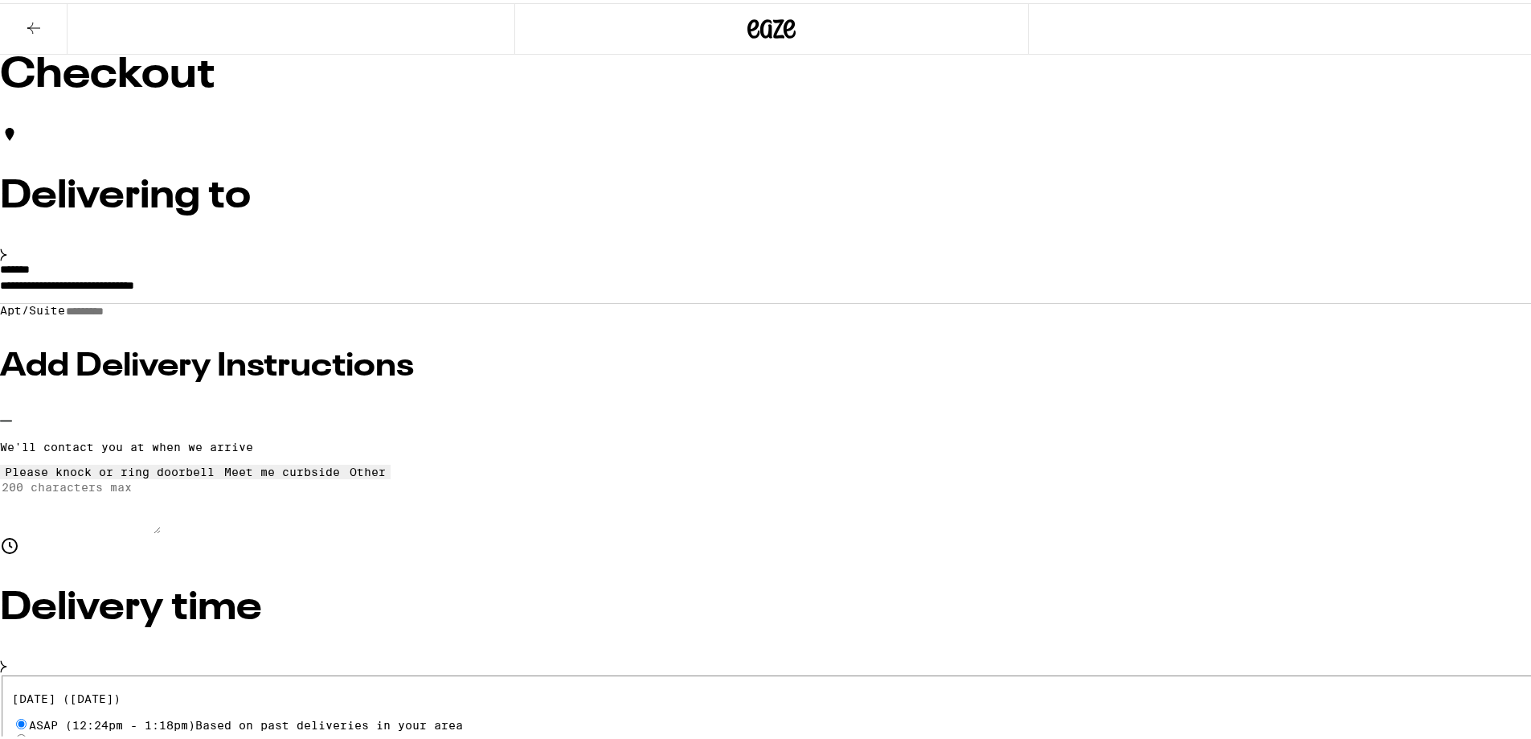
click at [340, 475] on div "Meet me curbside" at bounding box center [282, 468] width 116 height 13
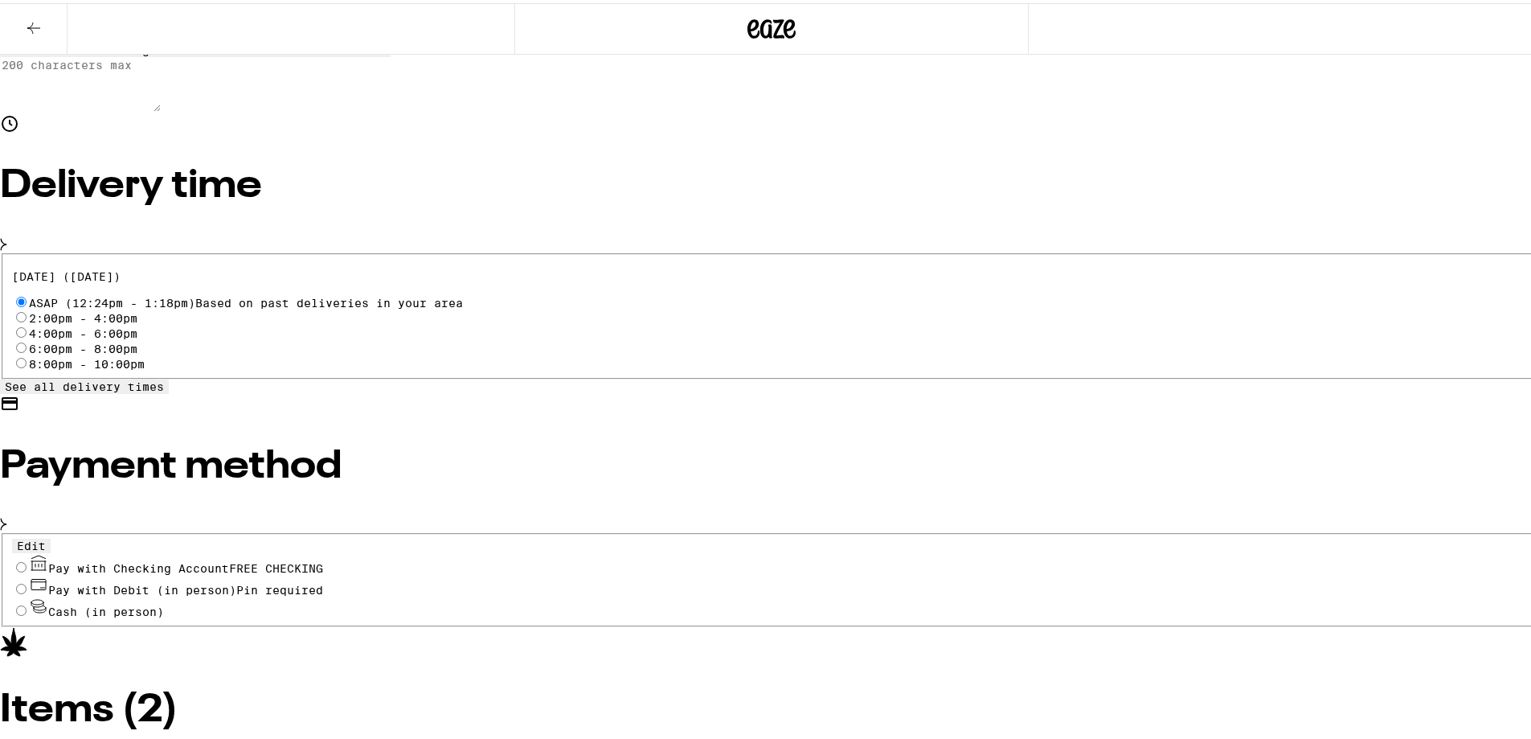
scroll to position [458, 0]
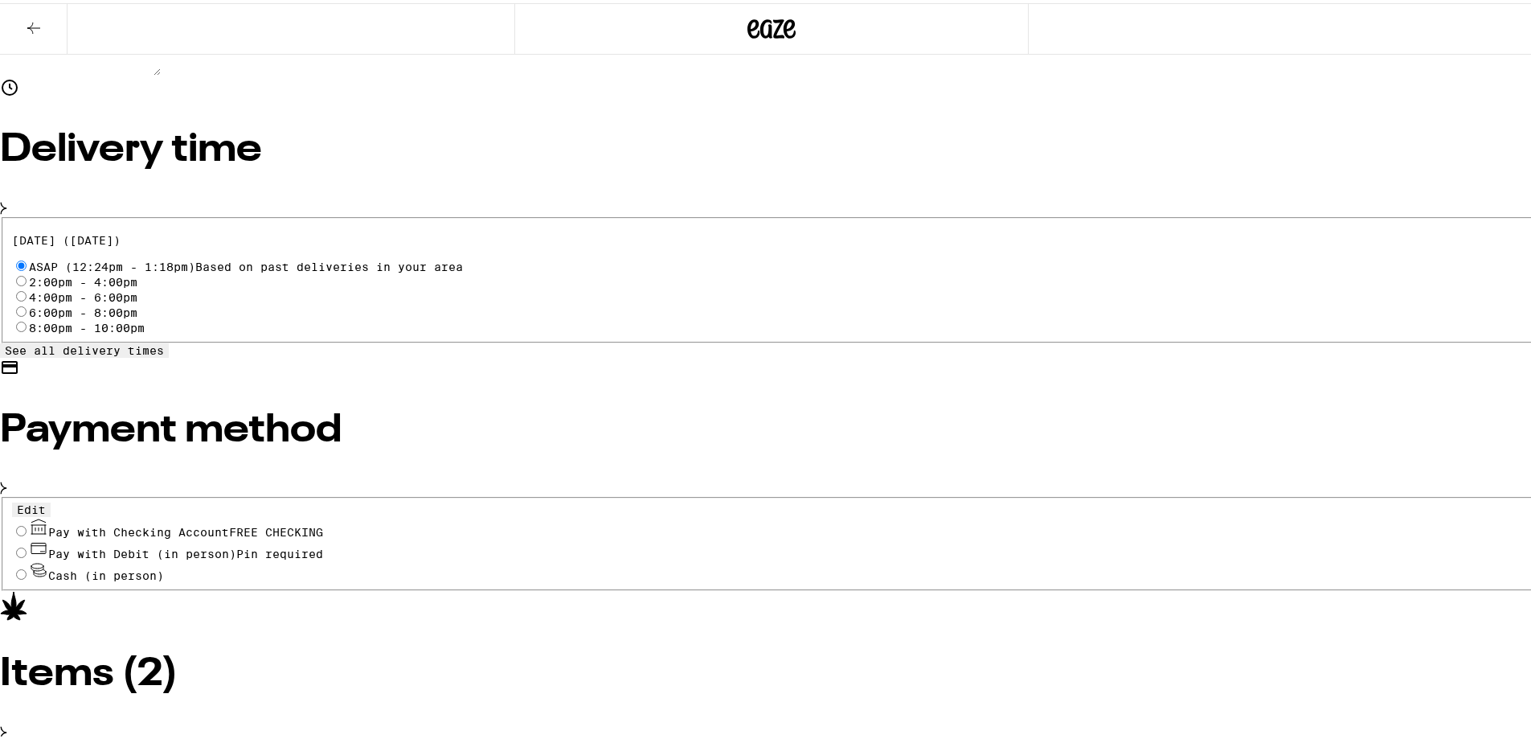
click at [323, 523] on span "Pay with Checking Account FREE CHECKING" at bounding box center [185, 529] width 275 height 13
click at [27, 523] on input "Pay with Checking Account FREE CHECKING" at bounding box center [21, 528] width 10 height 10
radio input "true"
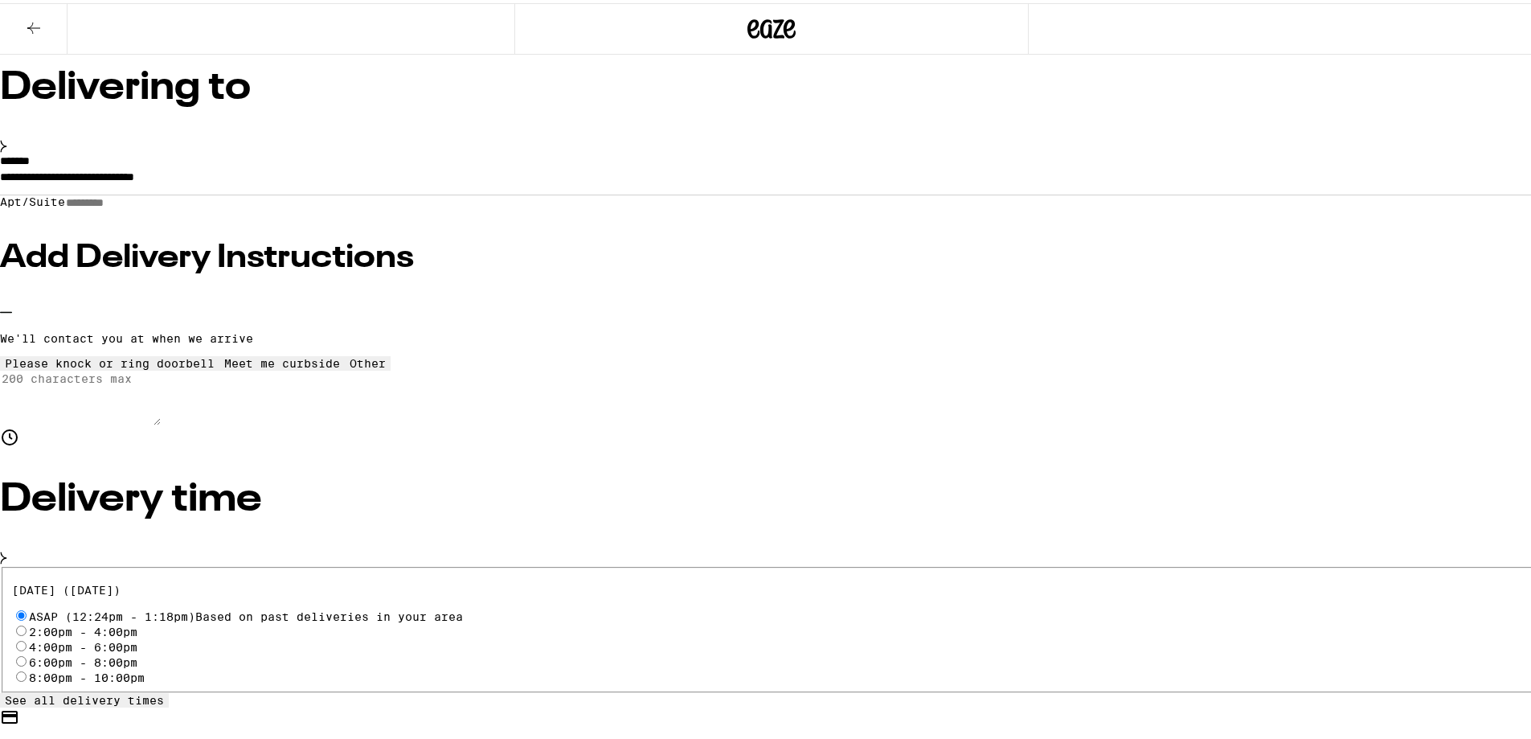
scroll to position [108, 0]
type input "5"
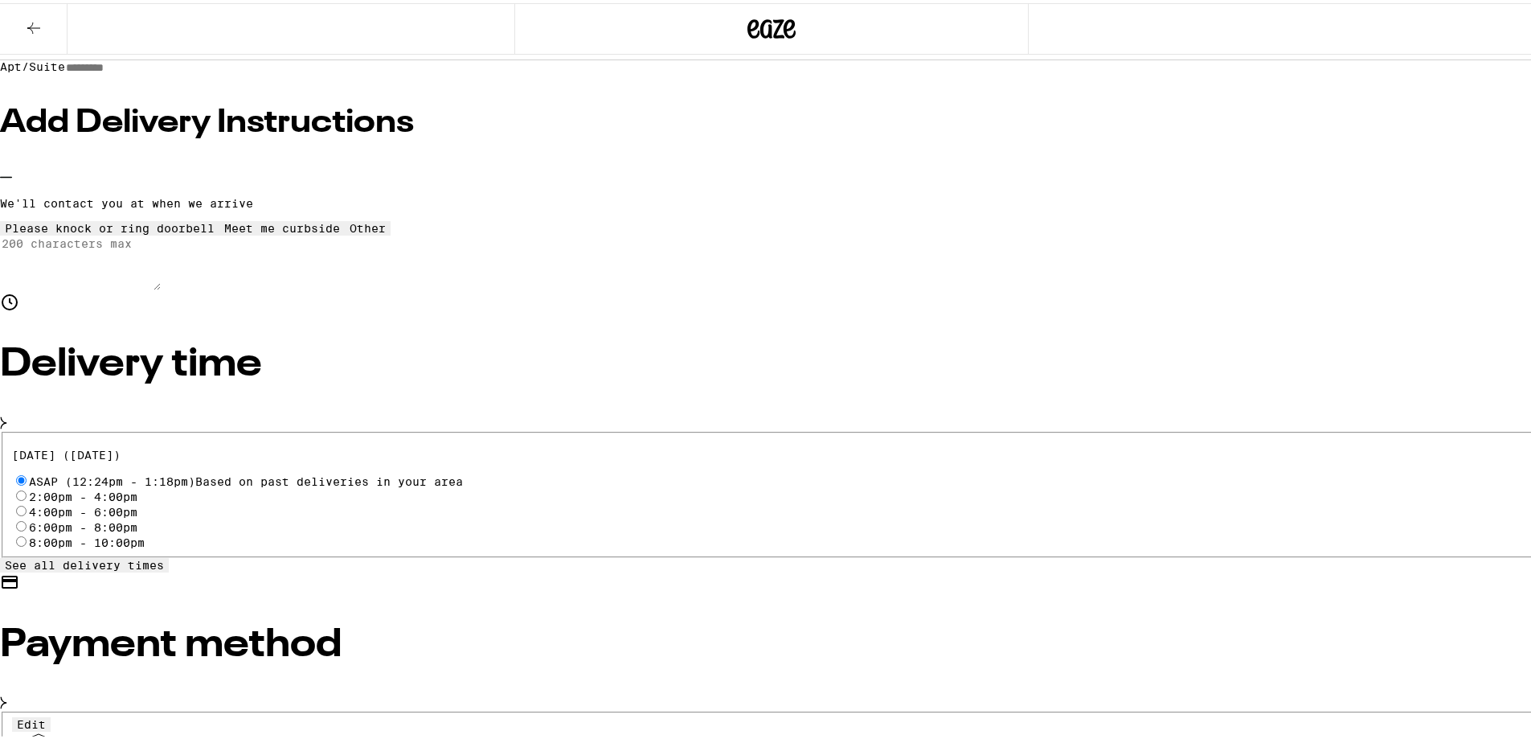
scroll to position [269, 0]
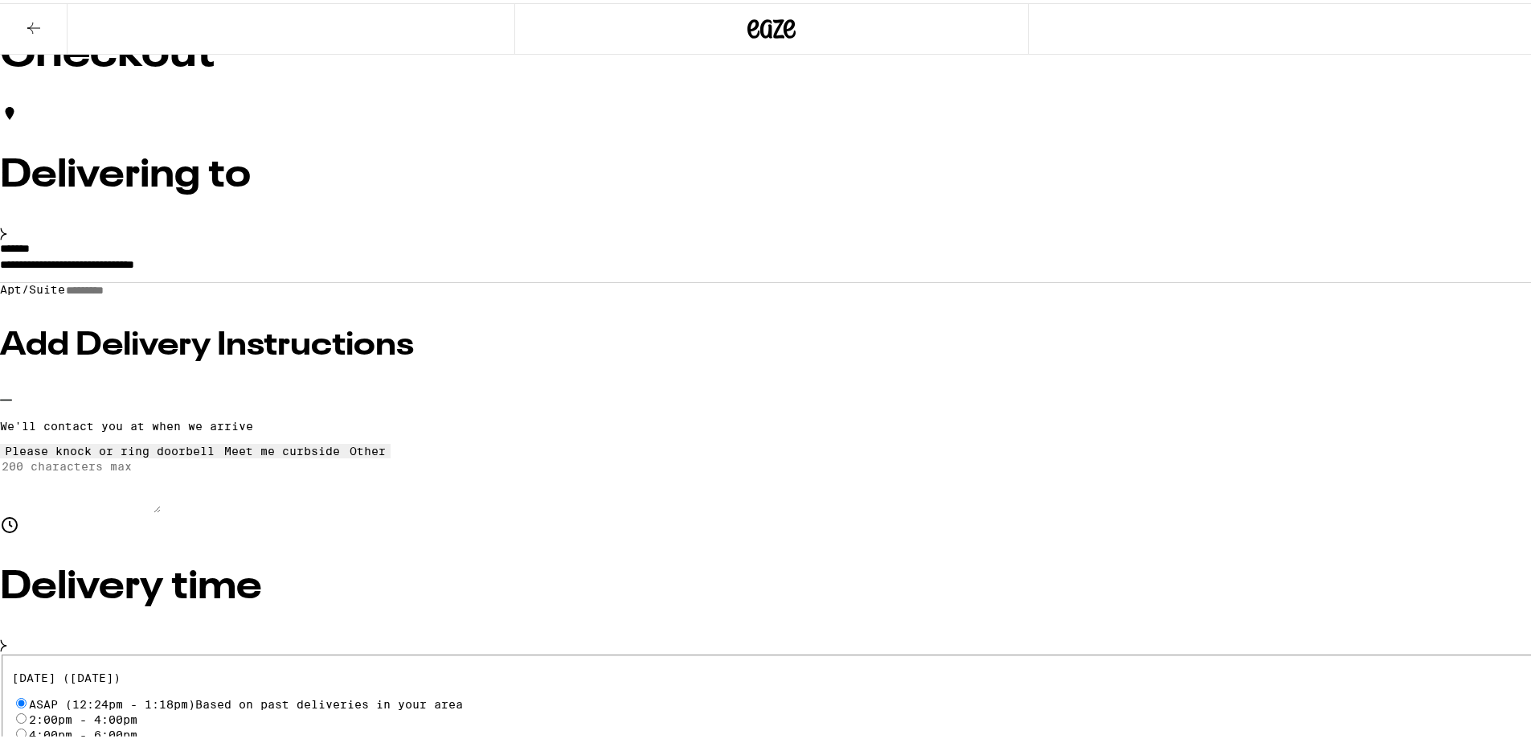
scroll to position [0, 0]
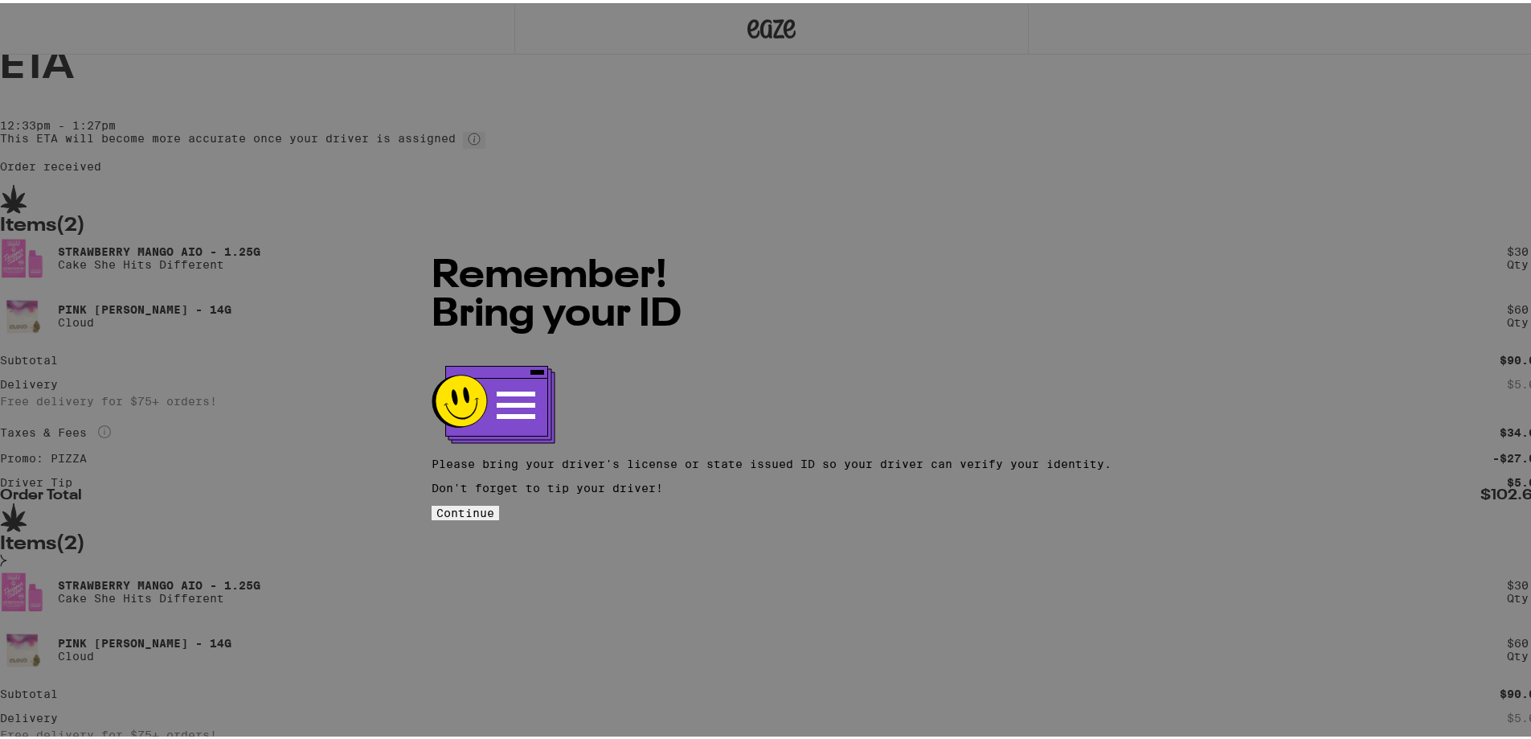
click at [499, 502] on button "Continue" at bounding box center [466, 509] width 68 height 14
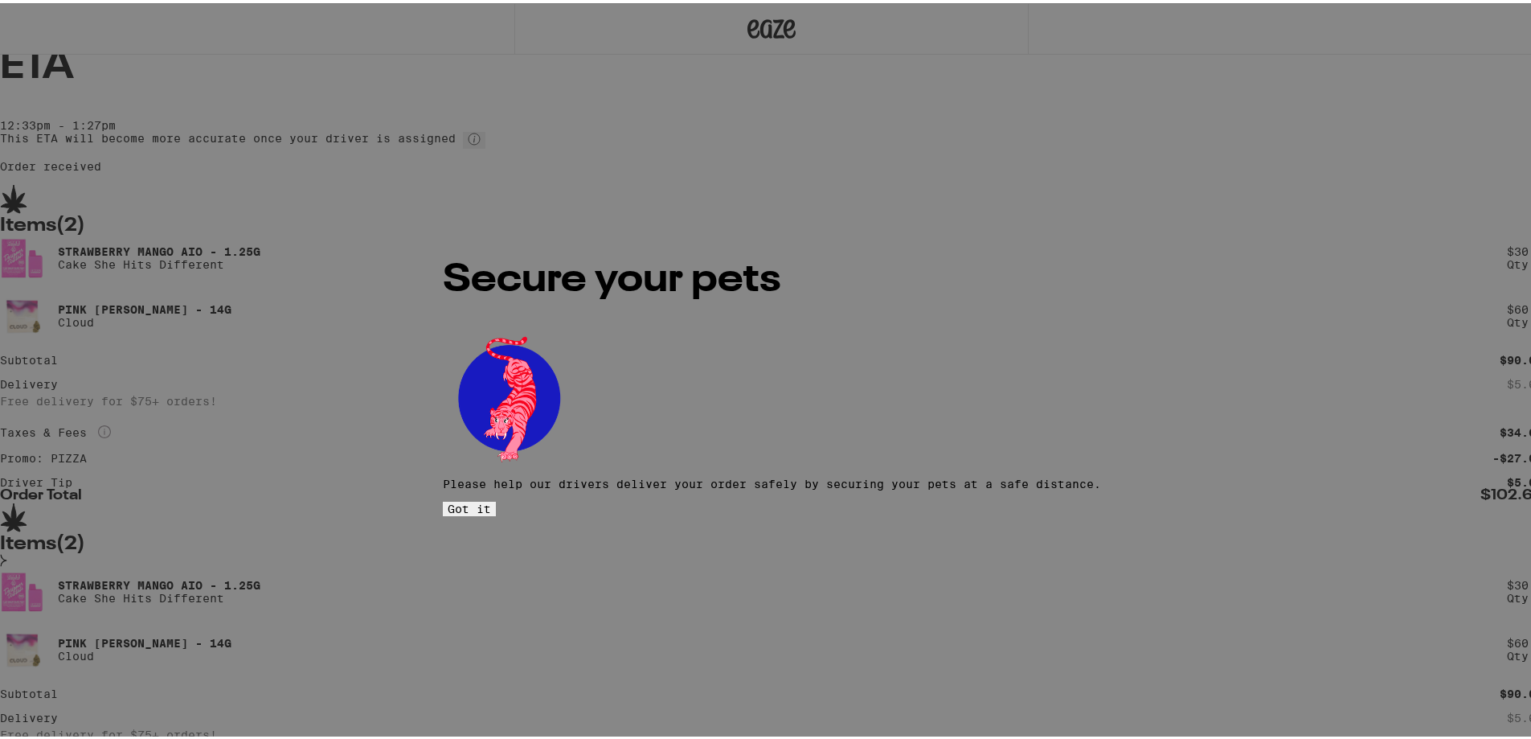
click at [491, 499] on span "Got it" at bounding box center [469, 505] width 43 height 13
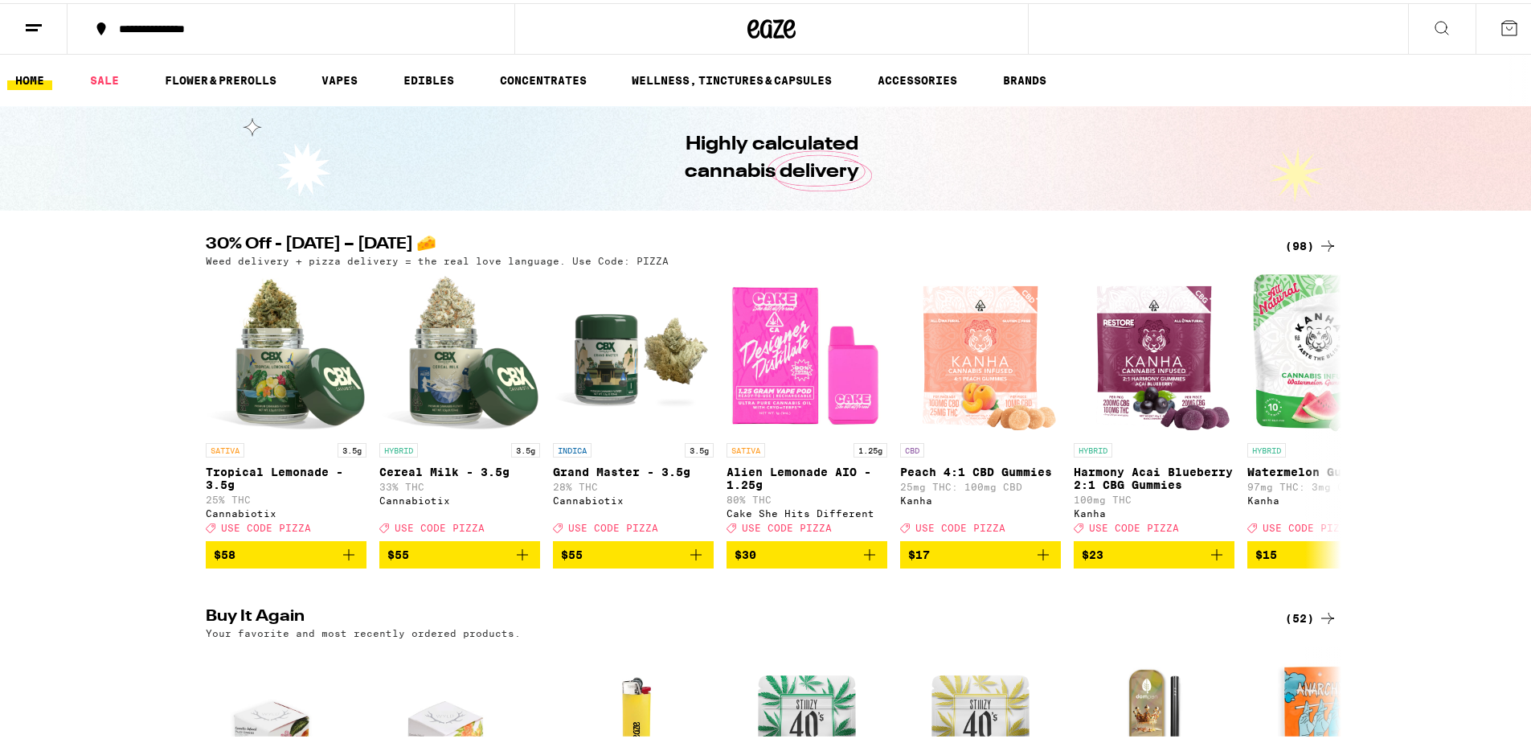
click at [28, 22] on line at bounding box center [34, 22] width 16 height 0
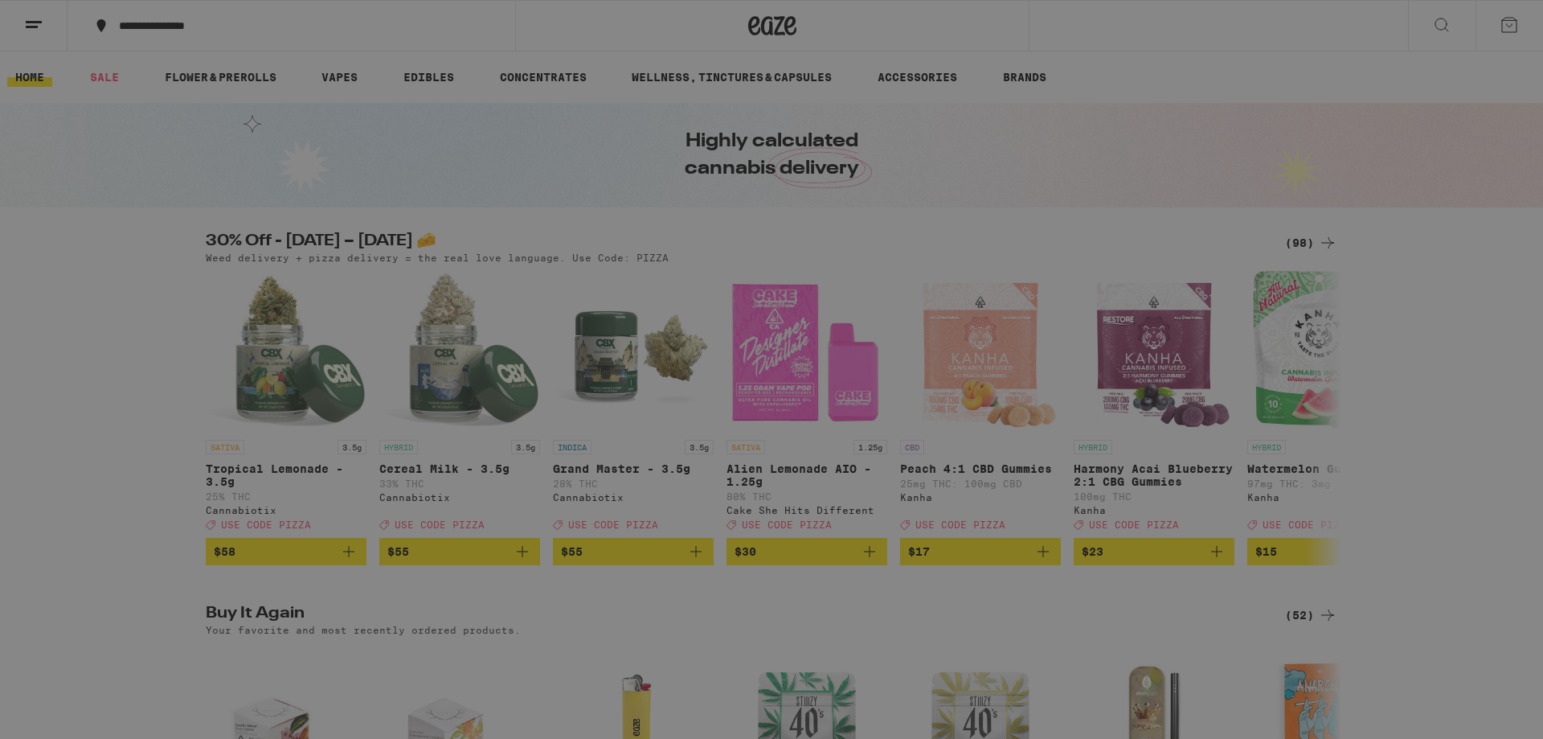
click at [120, 512] on link "Account" at bounding box center [223, 519] width 282 height 19
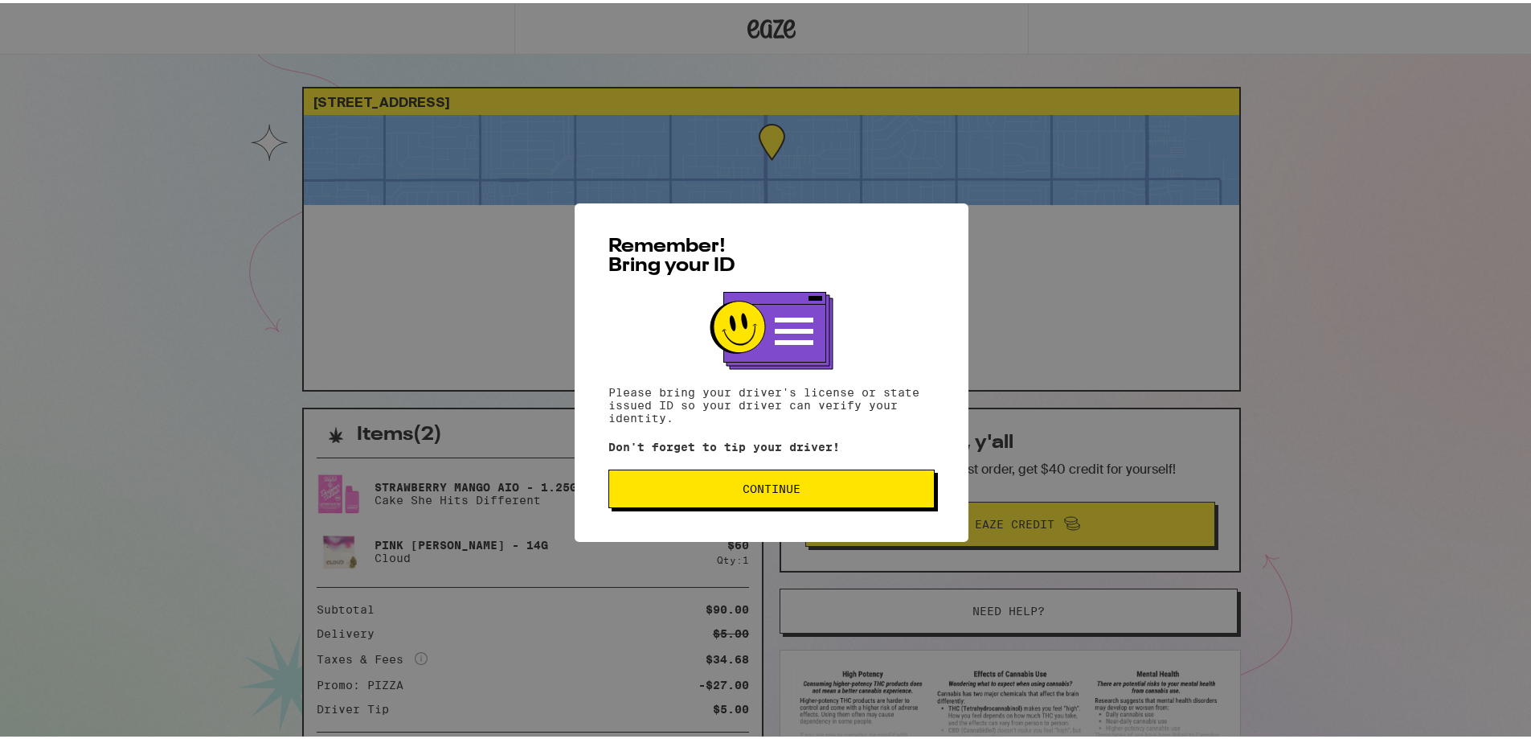
click at [779, 491] on span "Continue" at bounding box center [772, 485] width 58 height 11
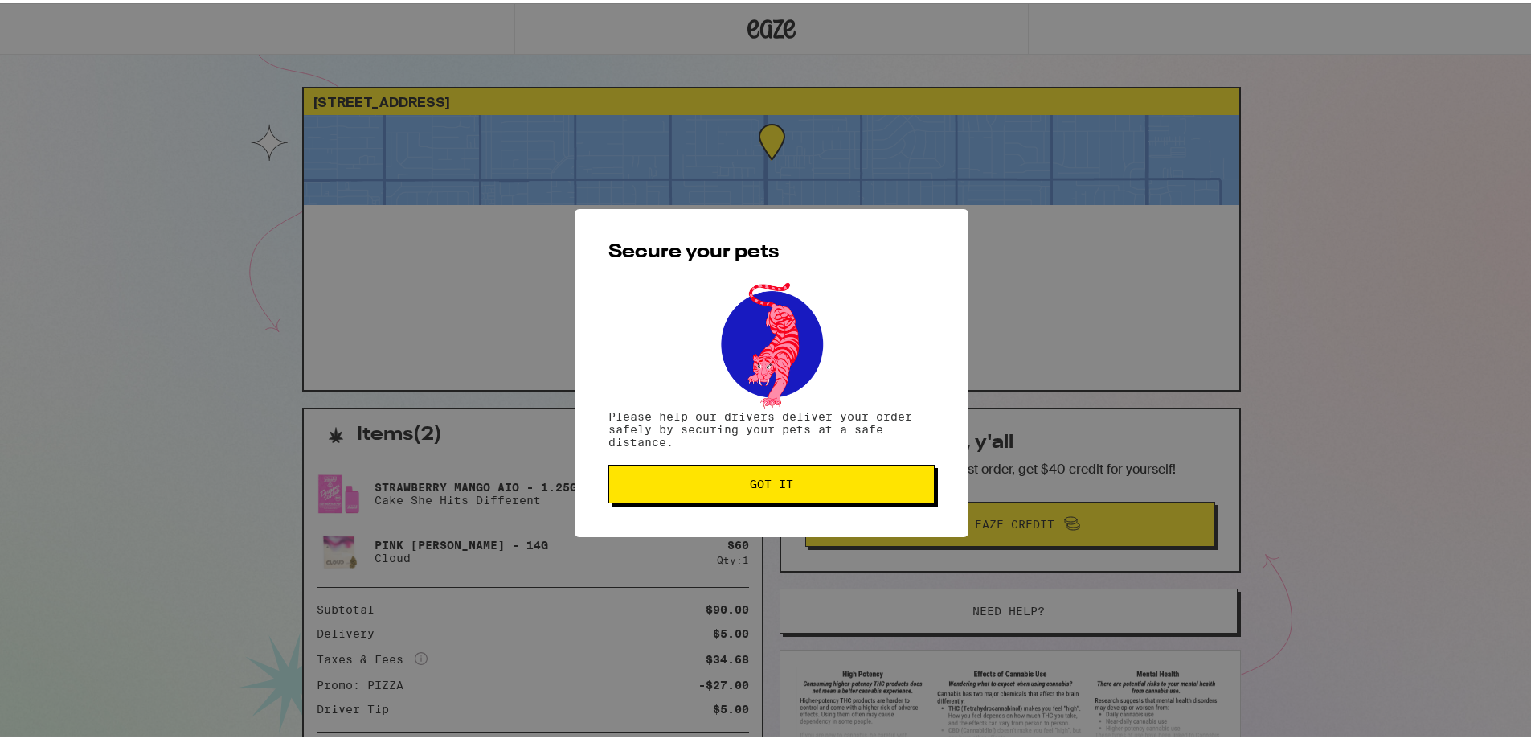
click at [699, 484] on span "Got it" at bounding box center [771, 480] width 299 height 11
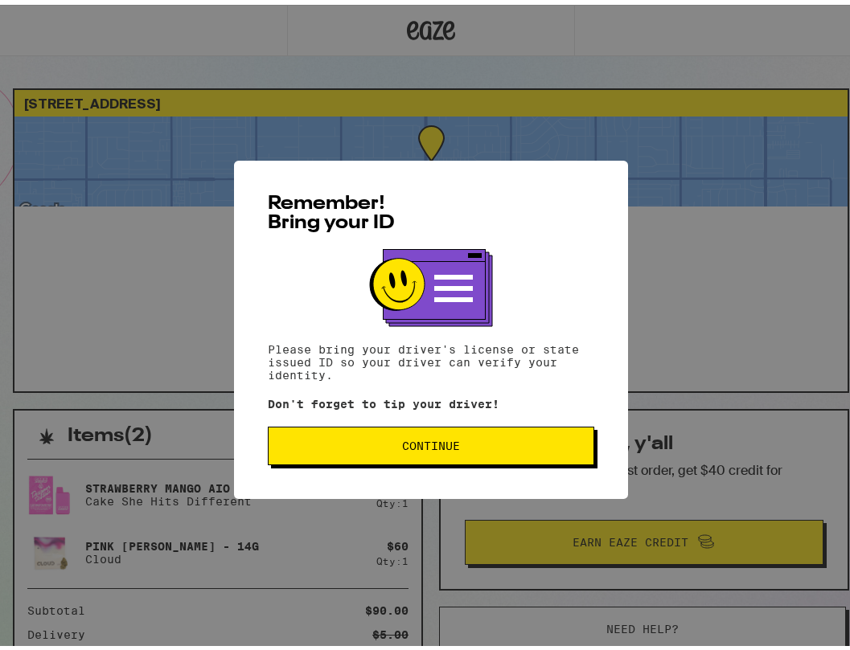
click at [436, 461] on button "Continue" at bounding box center [431, 441] width 326 height 39
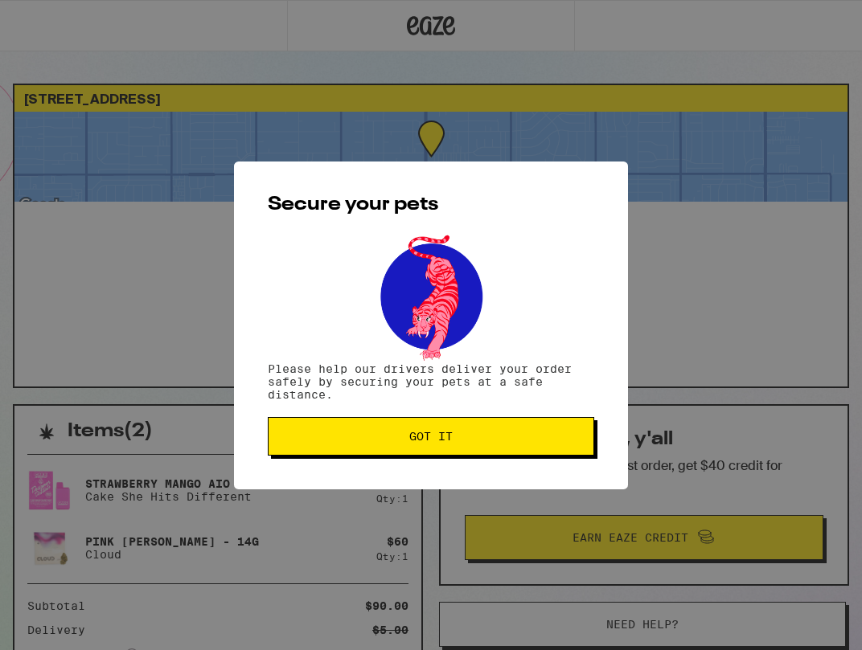
click at [431, 452] on button "Got it" at bounding box center [431, 436] width 326 height 39
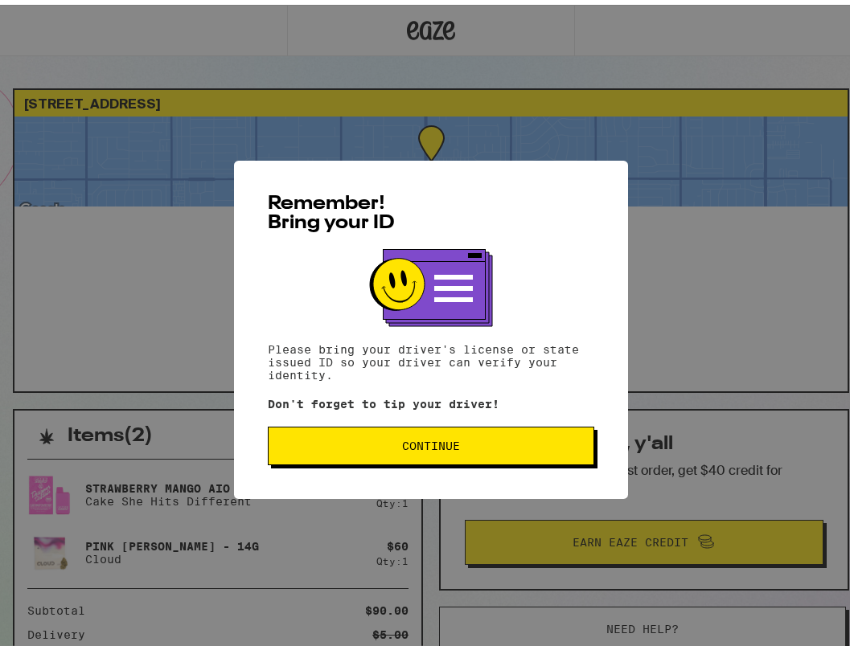
click at [355, 461] on button "Continue" at bounding box center [431, 441] width 326 height 39
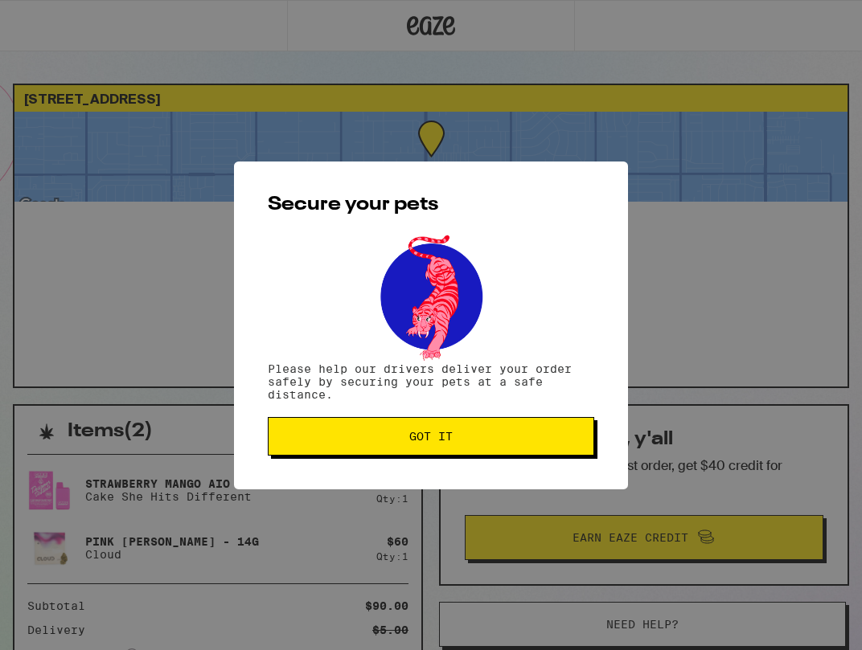
click at [393, 426] on button "Got it" at bounding box center [431, 436] width 326 height 39
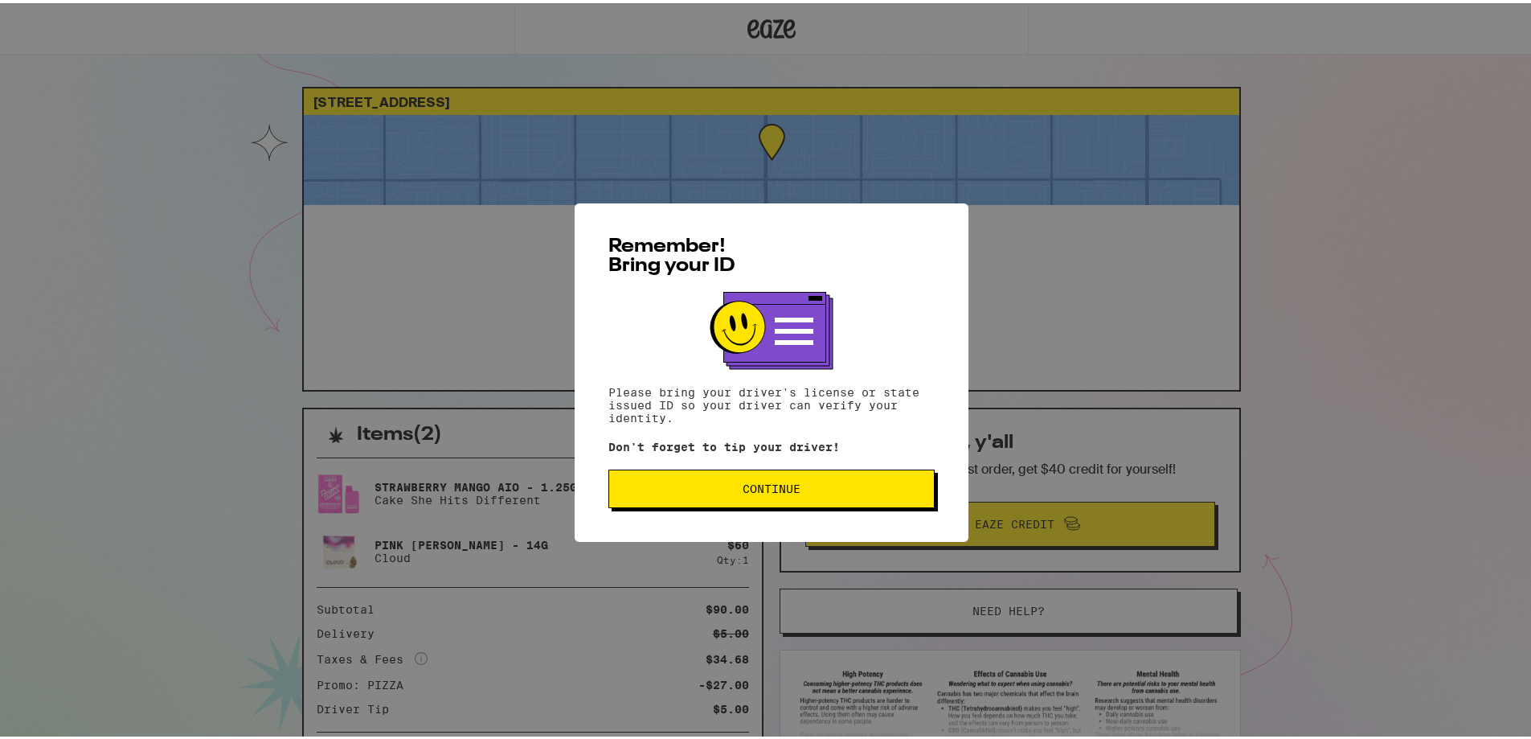
click at [687, 498] on button "Continue" at bounding box center [772, 485] width 326 height 39
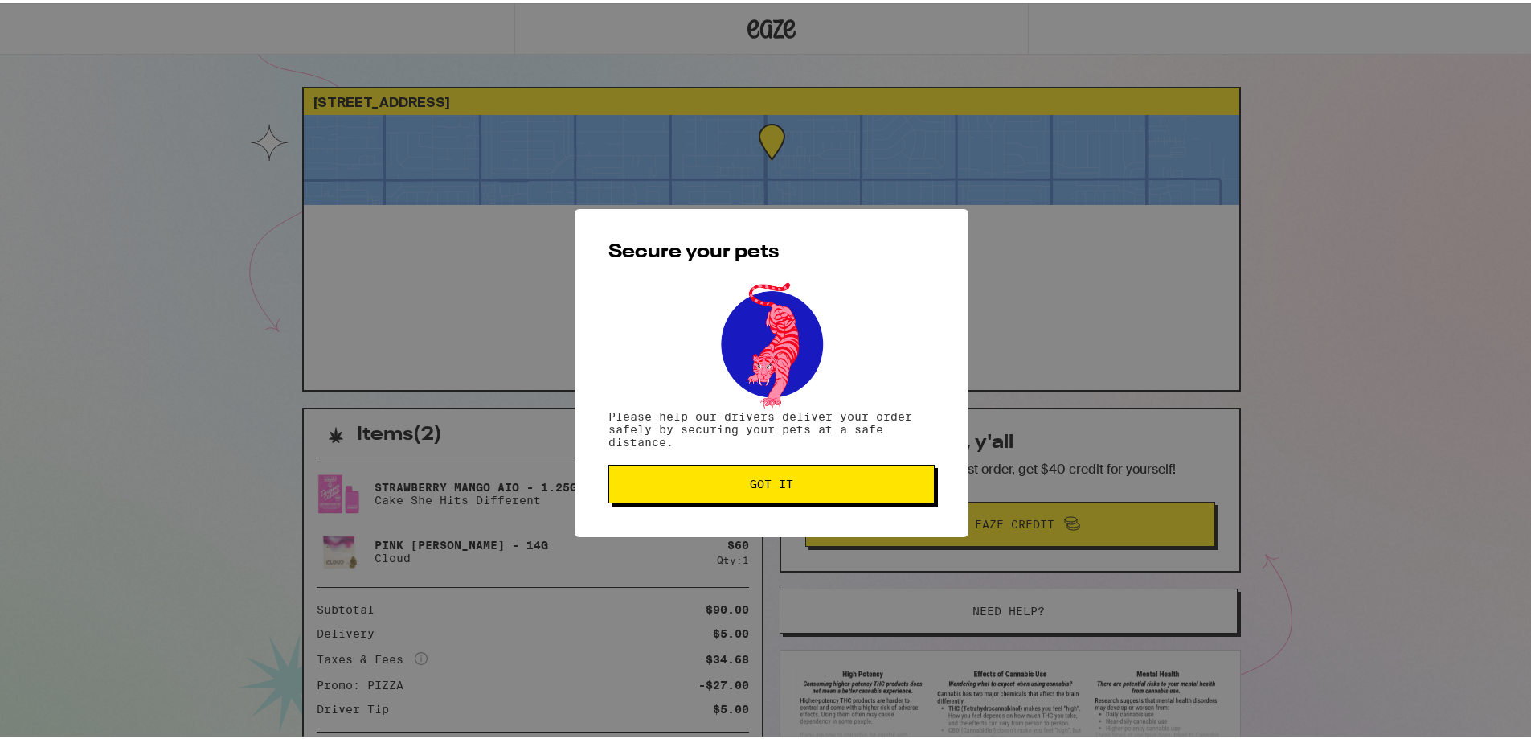
click at [737, 462] on div "Secure your pets Please help our drivers deliver your order safely by securing …" at bounding box center [772, 370] width 394 height 328
click at [723, 475] on button "Got it" at bounding box center [772, 480] width 326 height 39
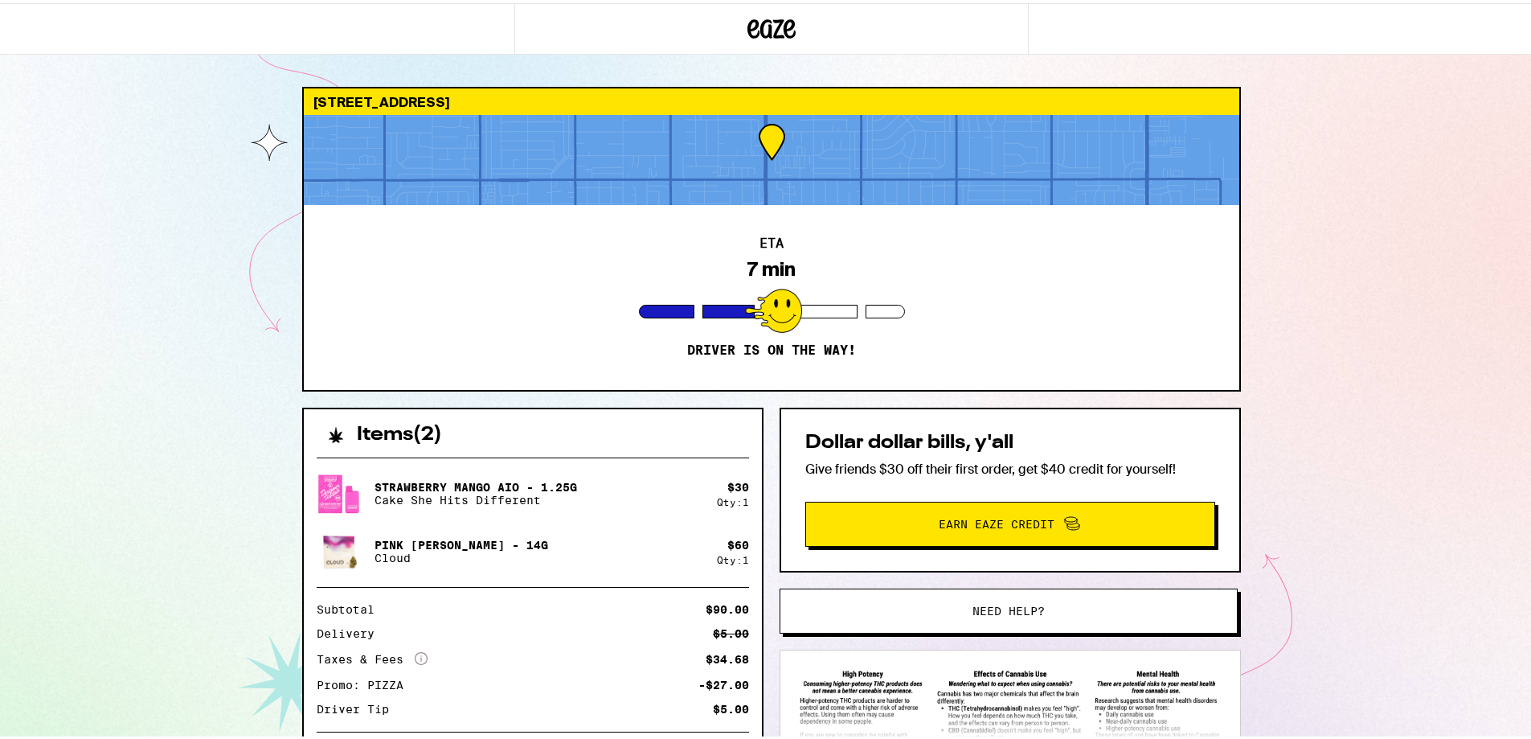
click at [831, 182] on div at bounding box center [772, 157] width 936 height 90
